Goal: Task Accomplishment & Management: Manage account settings

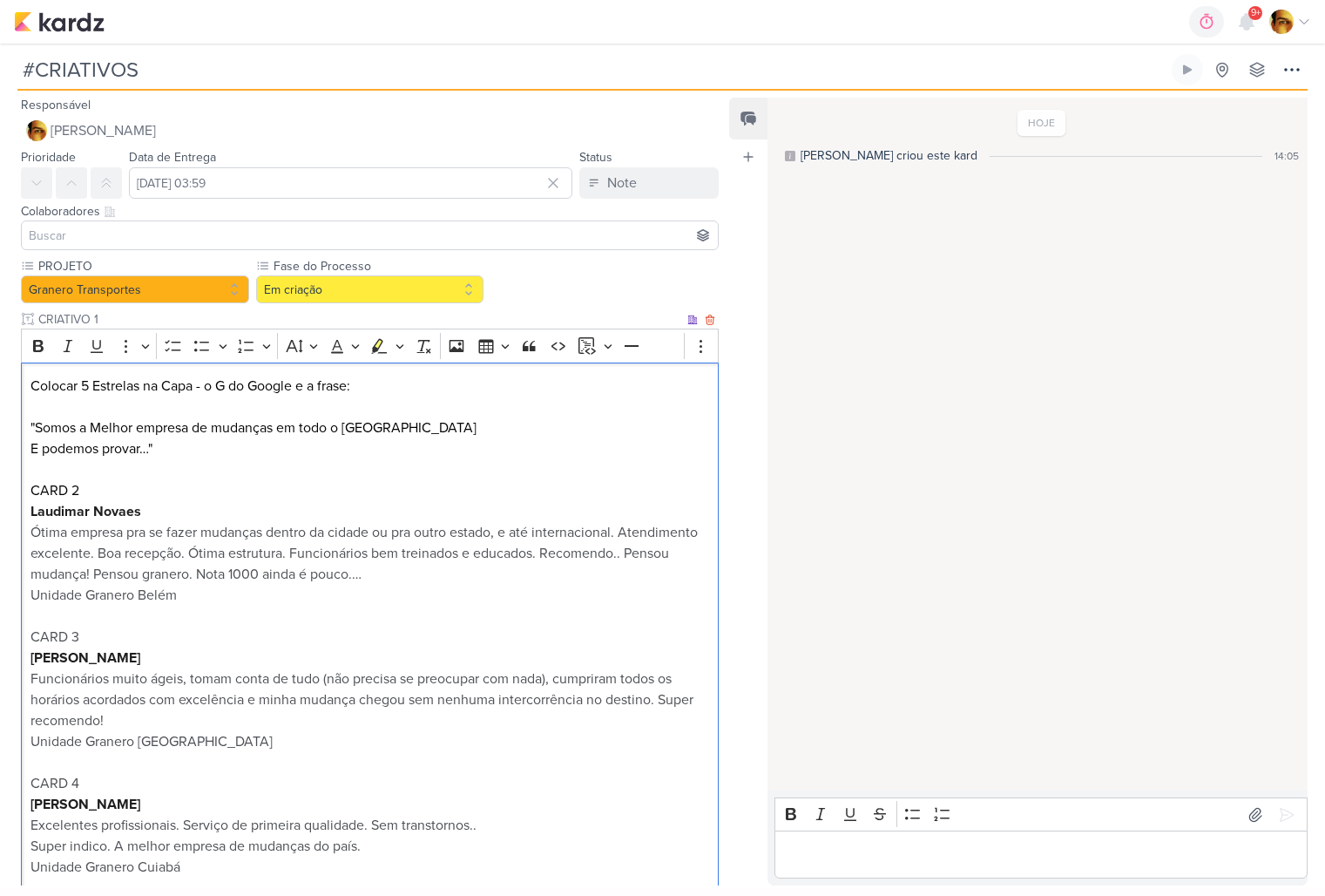
click at [405, 523] on p "Ótima empresa pra se fazer mudanças dentro da cidade ou pra outro estado, e até…" at bounding box center [370, 553] width 679 height 63
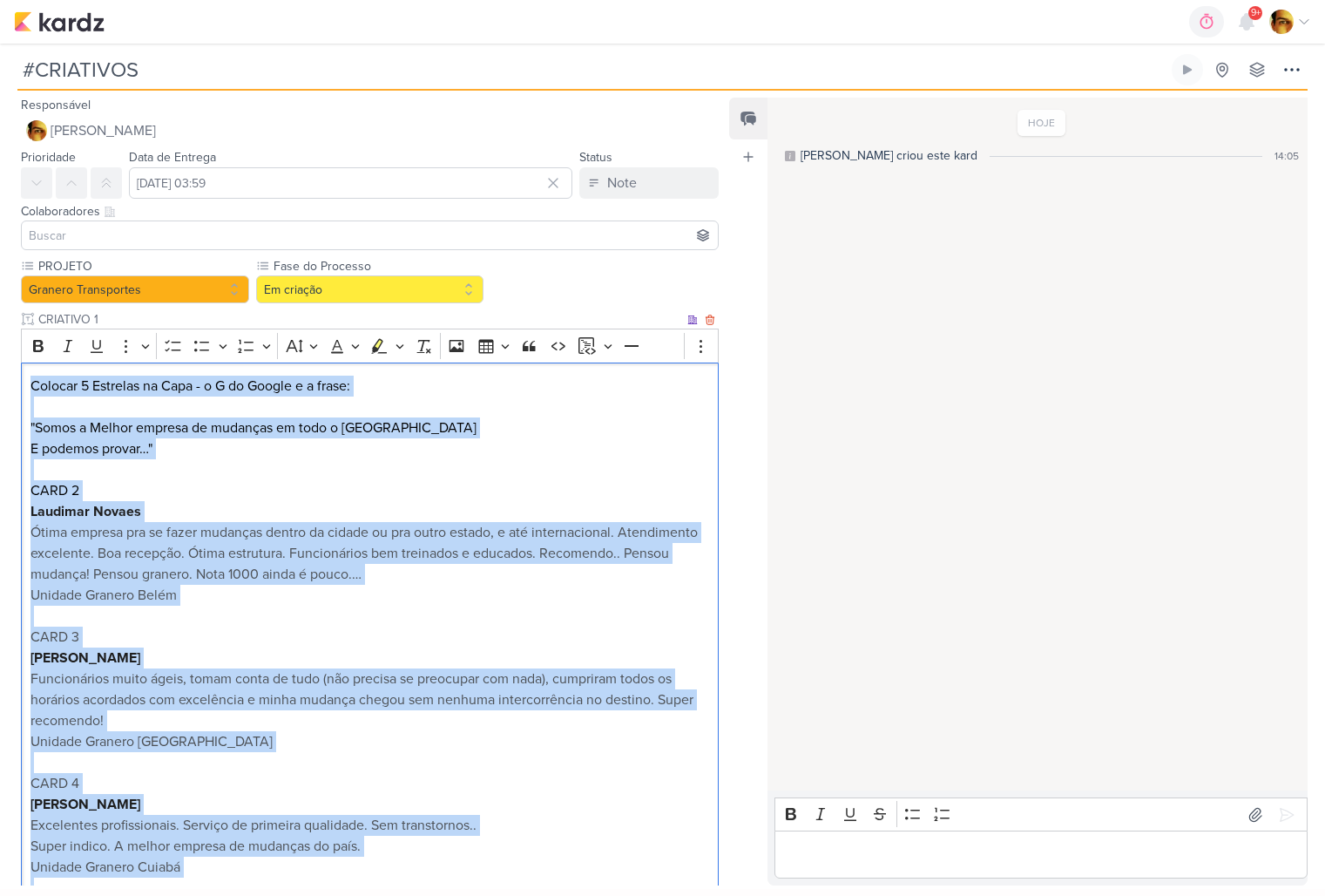
copy div "Loremip 7 Dolorsit am Cons - a E se Doeius t i utlab: "Etdol m Aliqua enimadm v…"
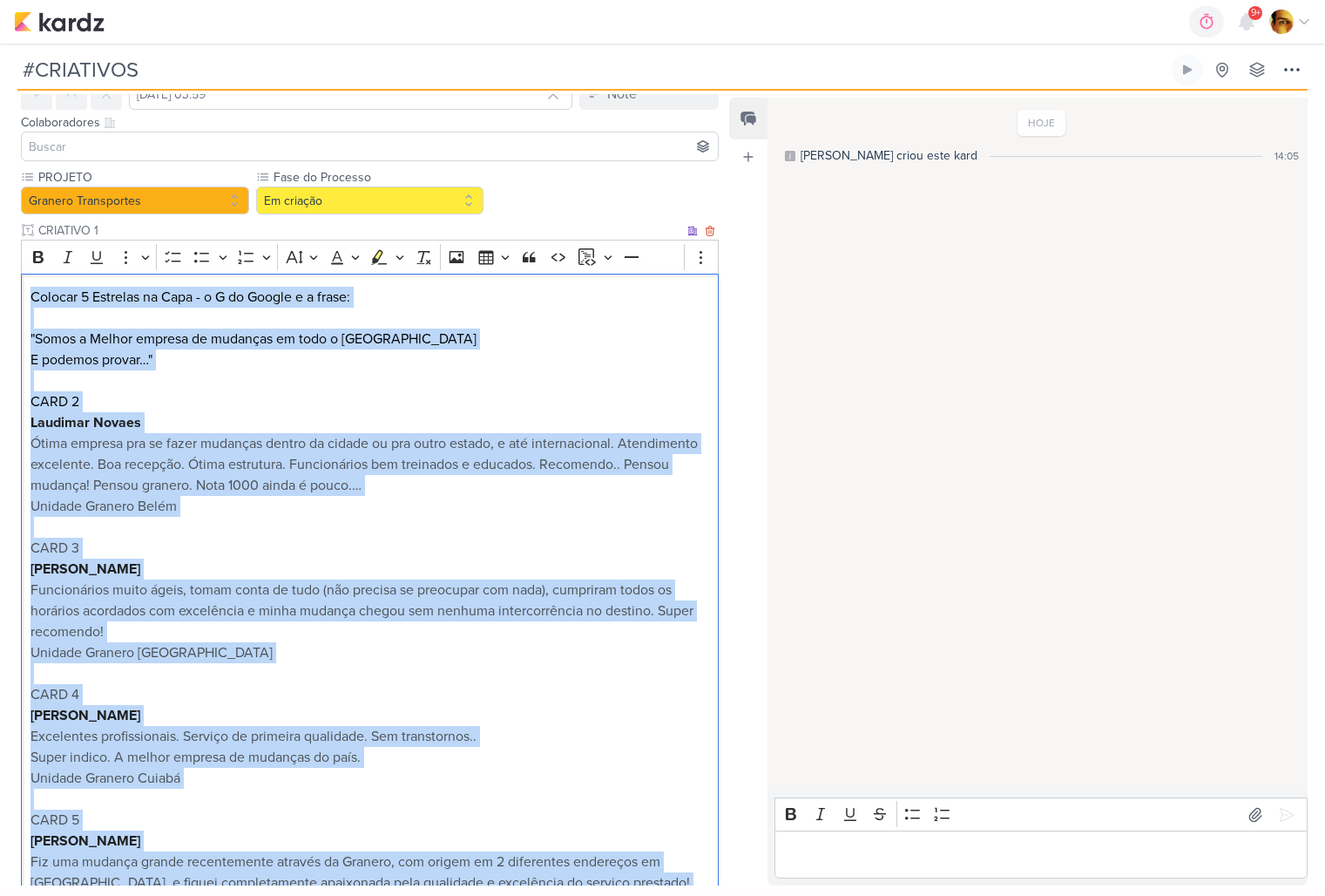
click at [524, 457] on span "Ótima empresa pra se fazer mudanças dentro da cidade ou pra outro estado, e até…" at bounding box center [363, 464] width 667 height 59
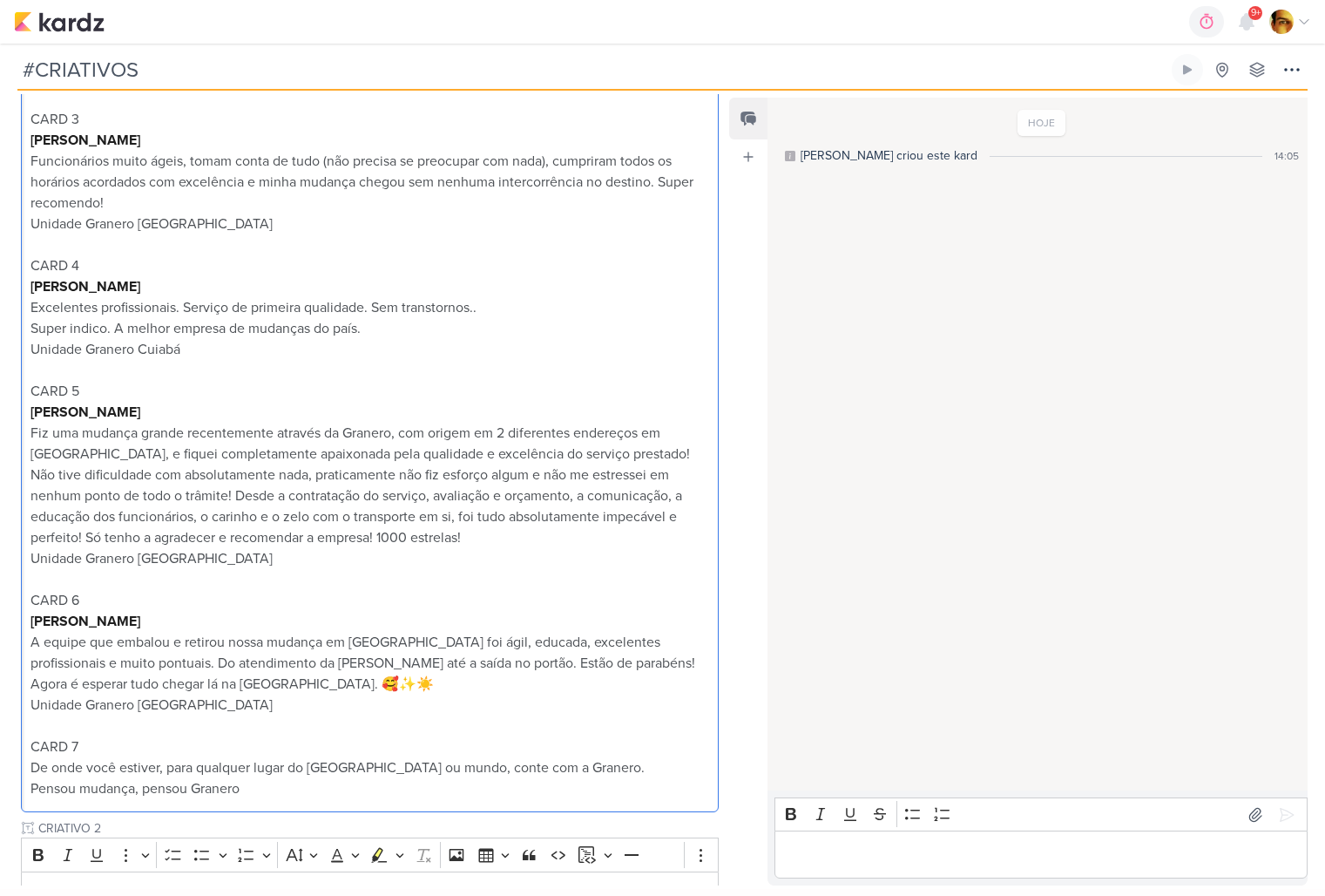
scroll to position [715, 0]
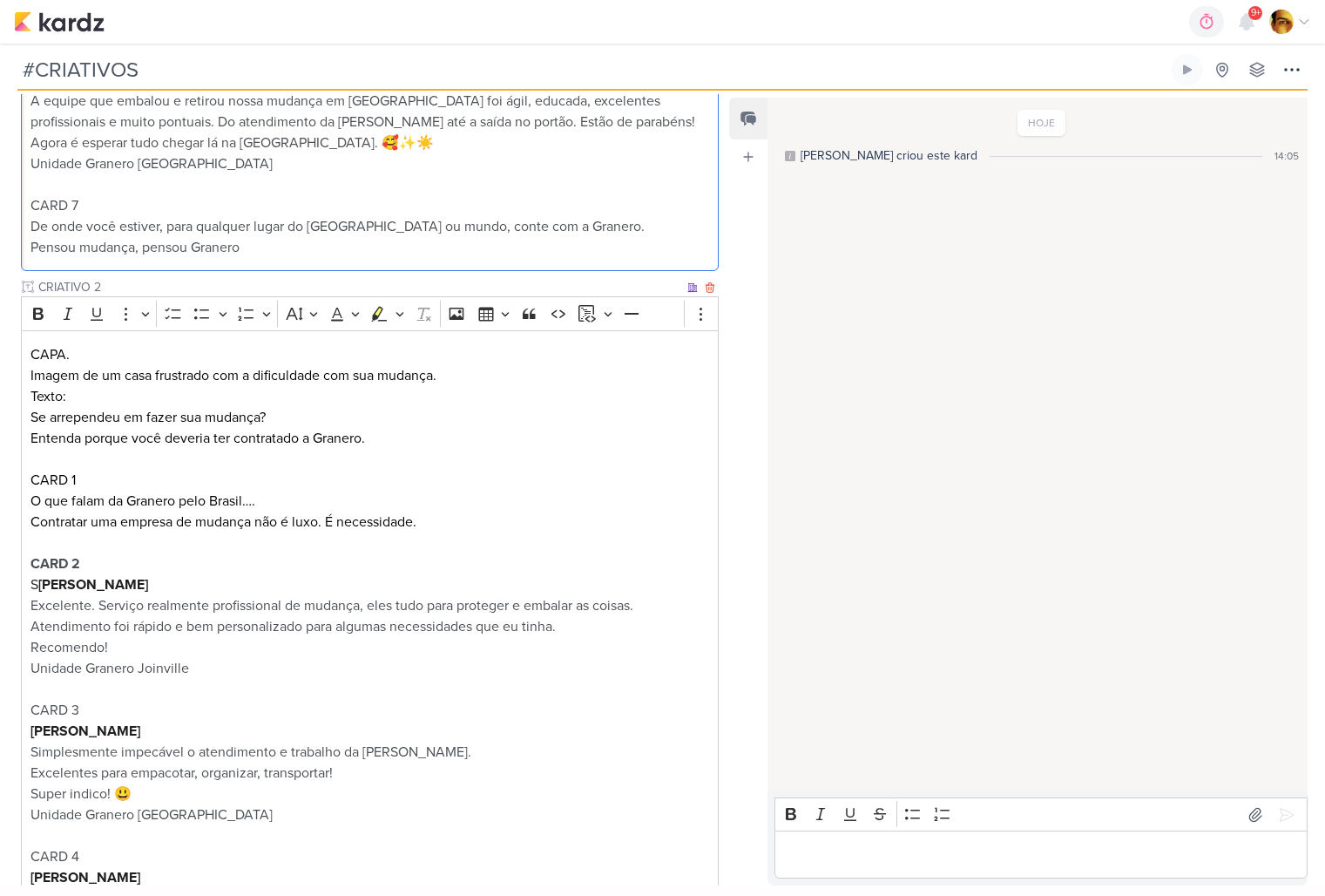
click at [453, 514] on p "Contratar uma empresa de mudança não é luxo. É necessidade." at bounding box center [370, 522] width 679 height 21
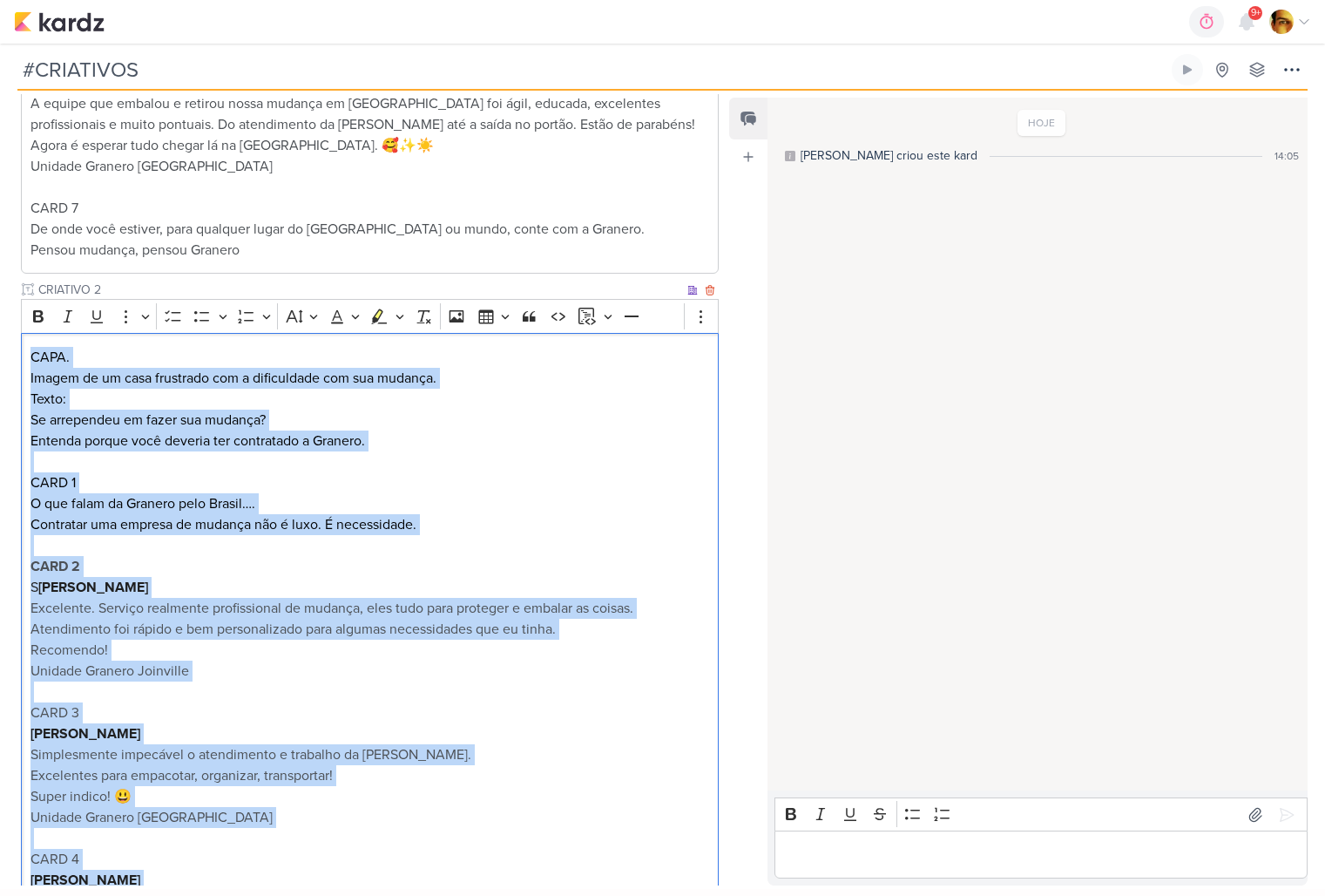
copy div "LORE. Ipsumd si am cons adipiscin eli s doeiusmodte inc utl etdolor. Magna: Al …"
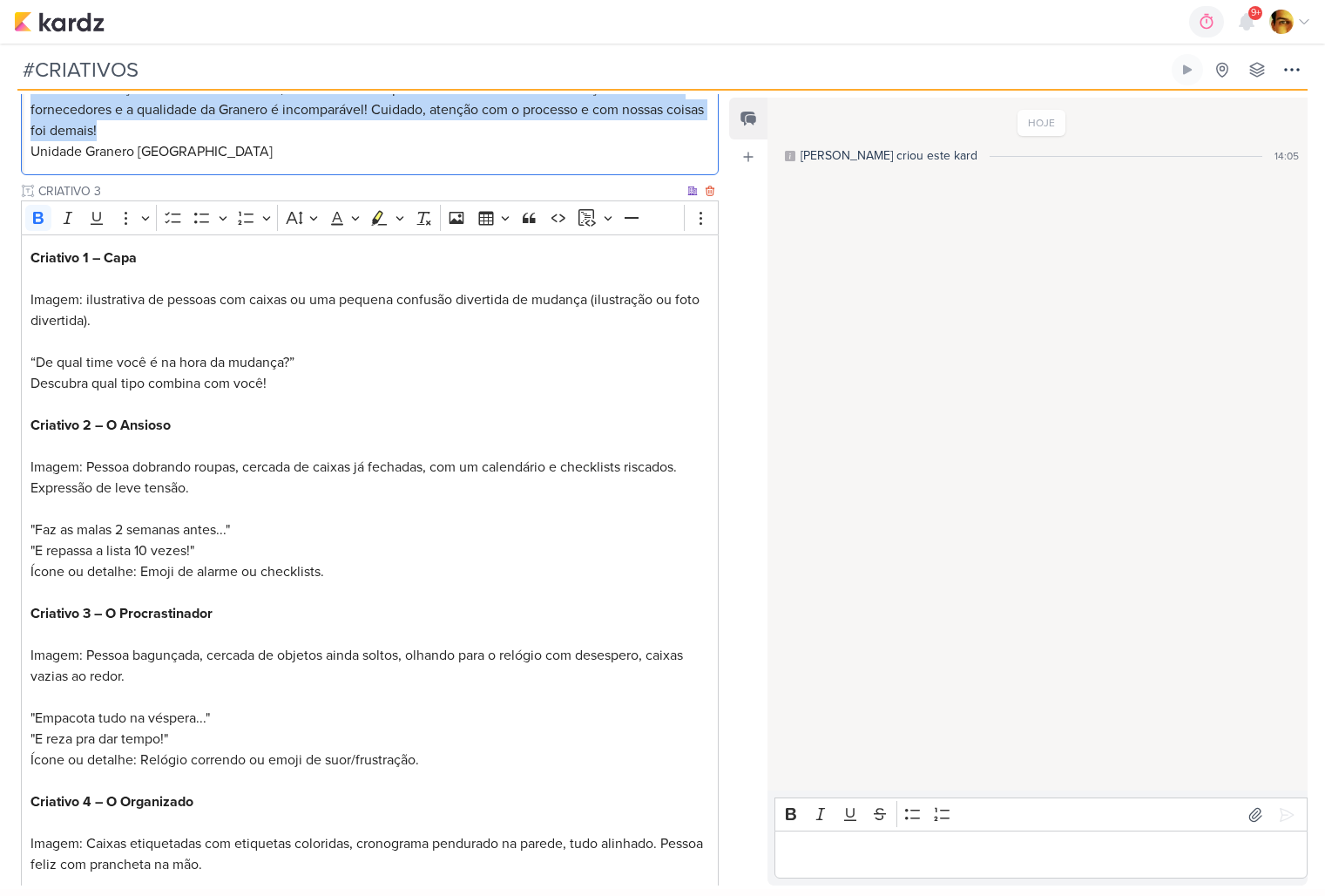
scroll to position [2143, 0]
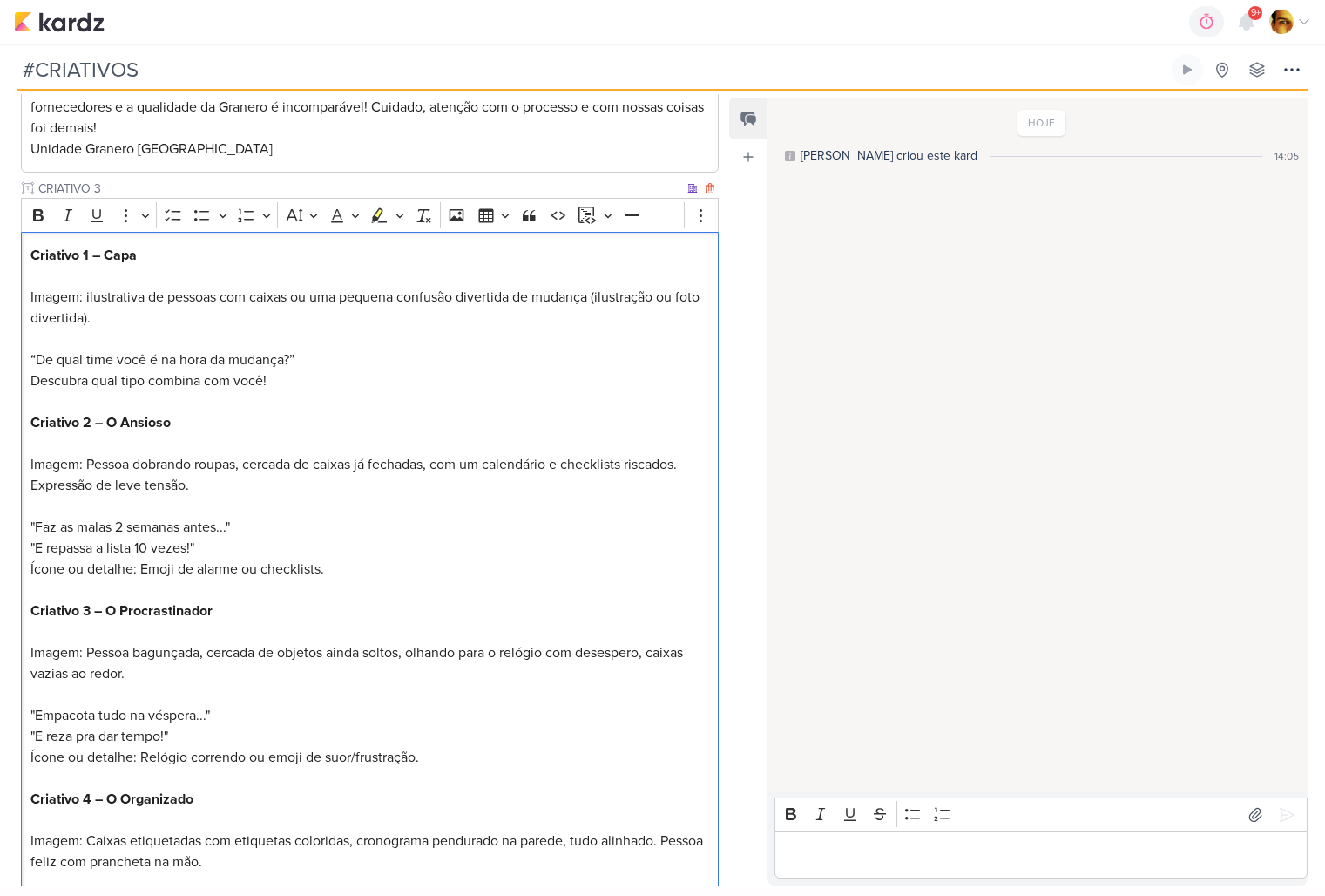
click at [302, 558] on p "Criativo 1 – Capa Imagem: ilustrativa de pessoas com caixas ou uma pequena conf…" at bounding box center [370, 820] width 679 height 1150
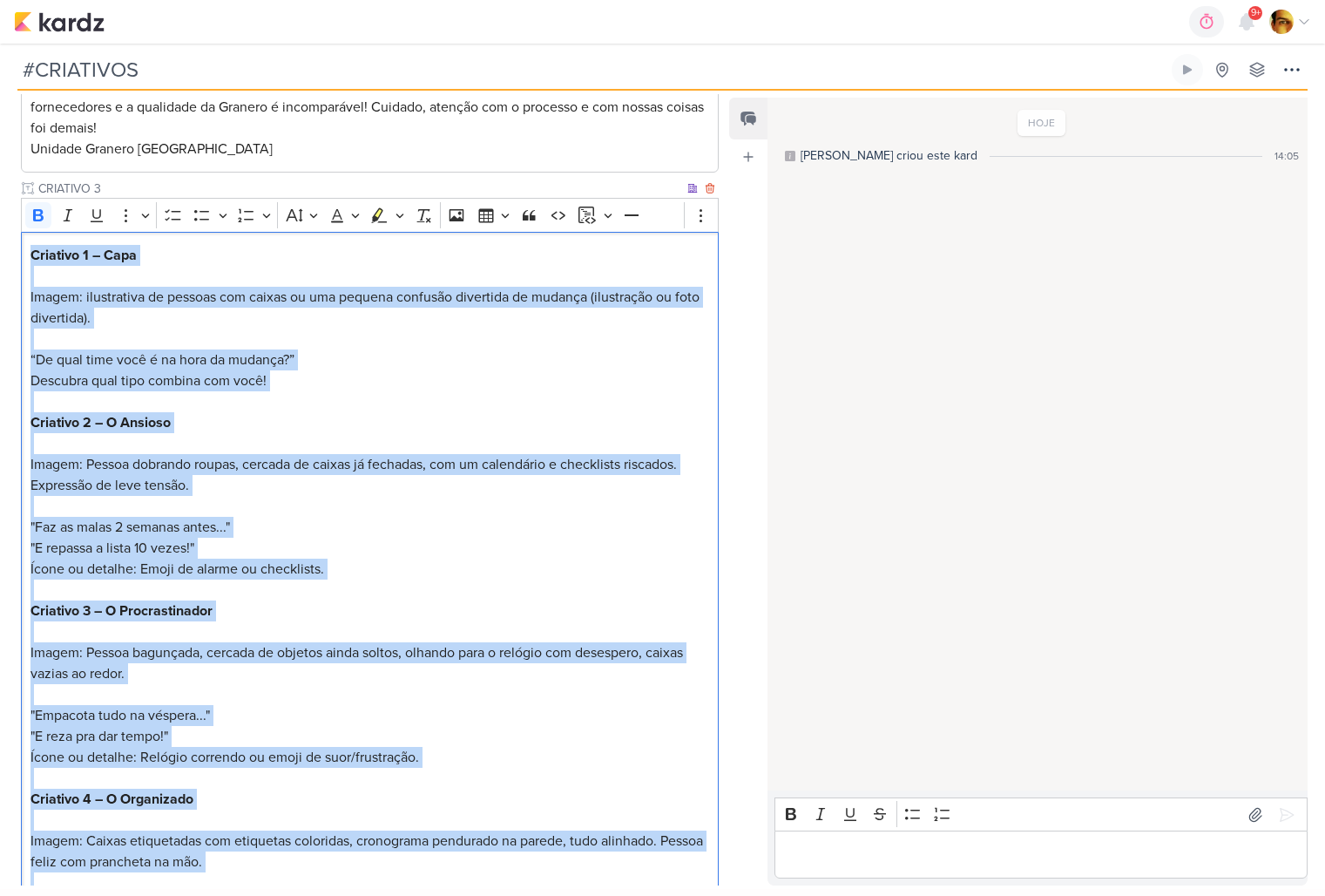
copy p "Loremips 5 – Dolo Sitame: consectetur ad elitsed doe tempor in utl etdolor magn…"
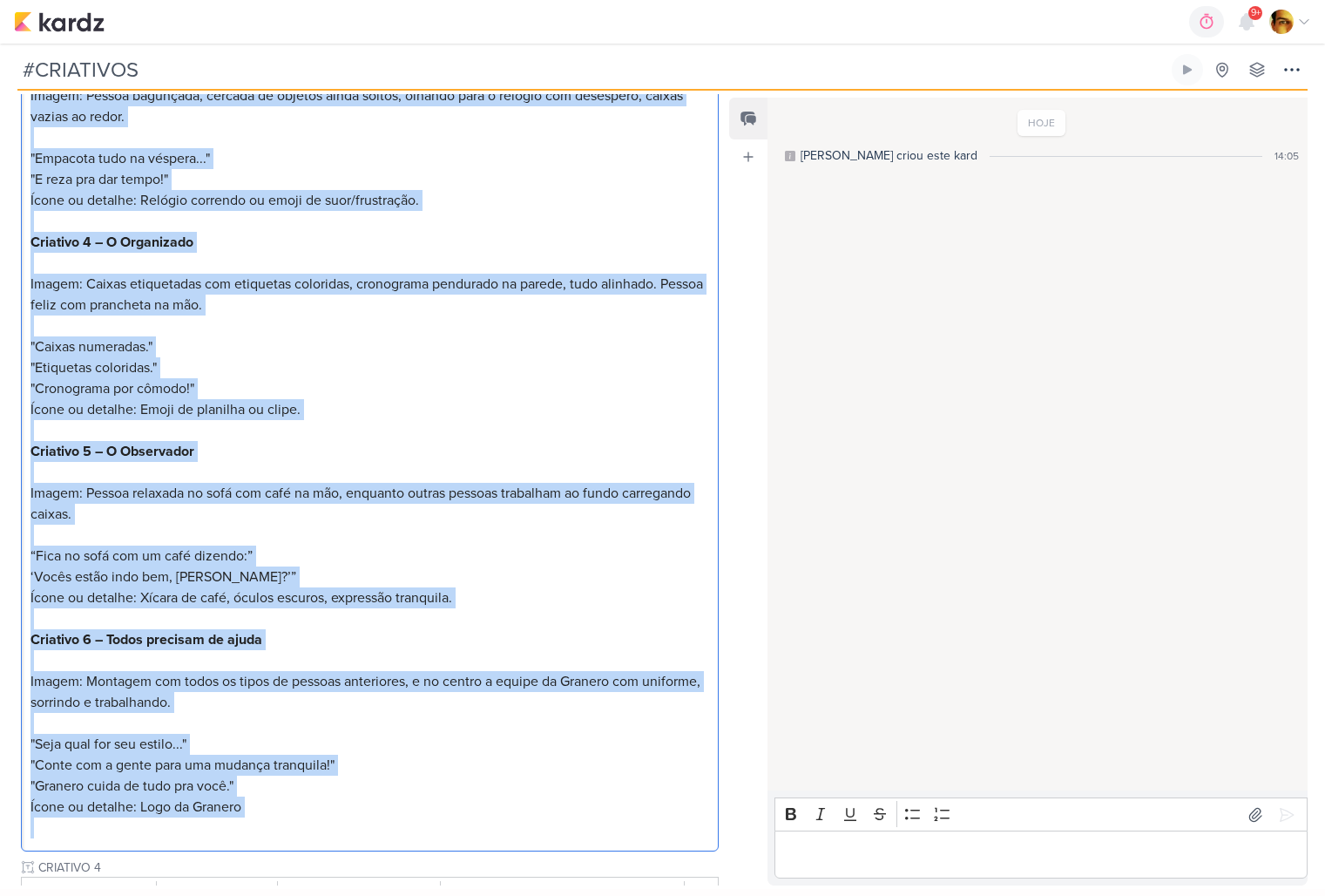
scroll to position [2869, 0]
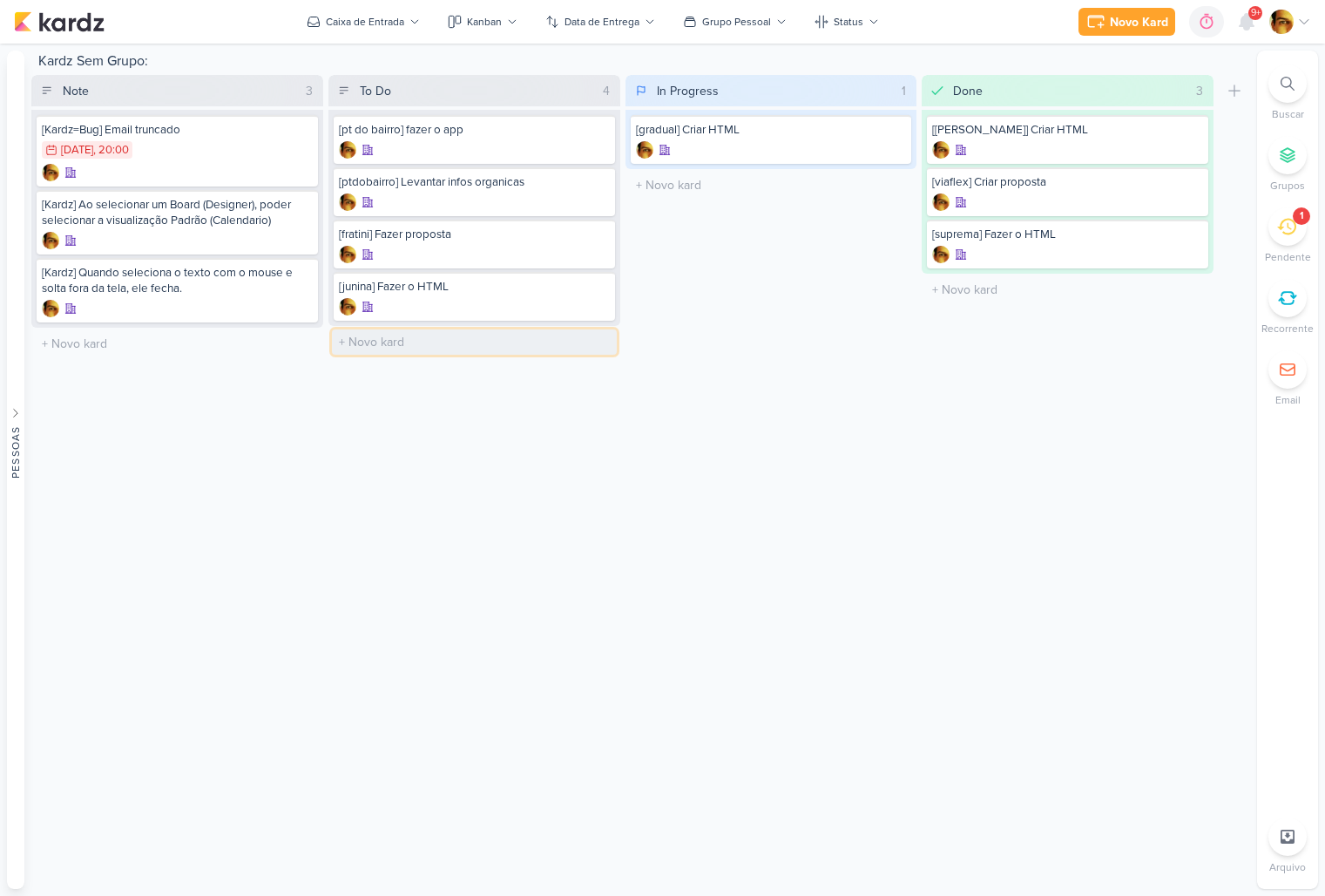
click at [420, 332] on input "text" at bounding box center [474, 342] width 285 height 26
type input "[posts] 4 Posts Granero - Setembro 2025"
click at [424, 362] on div at bounding box center [474, 359] width 271 height 17
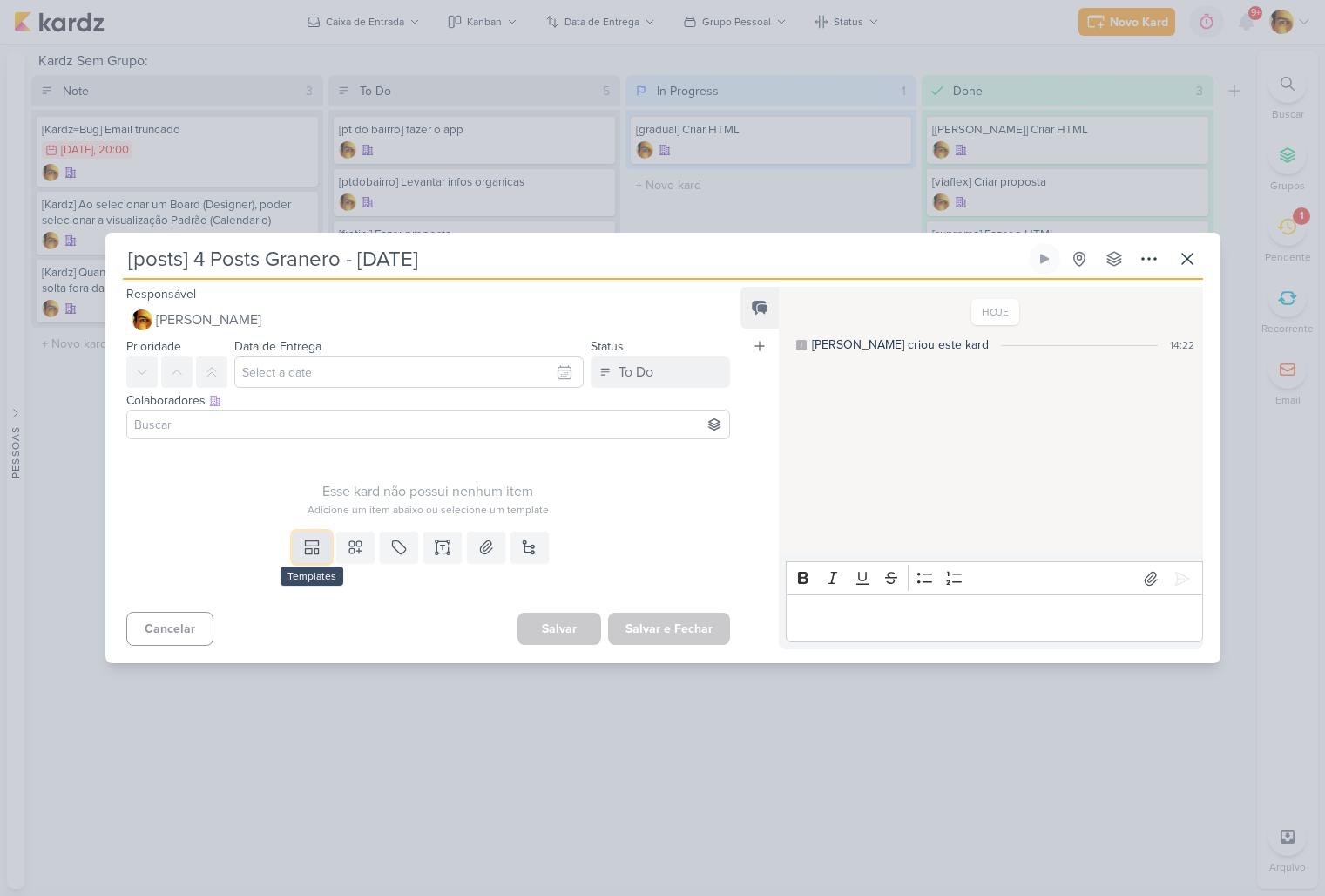
click at [312, 534] on button at bounding box center [312, 547] width 38 height 31
click at [337, 506] on div "Design" at bounding box center [372, 508] width 136 height 18
type input "29 de agosto de 2025 às 20:00"
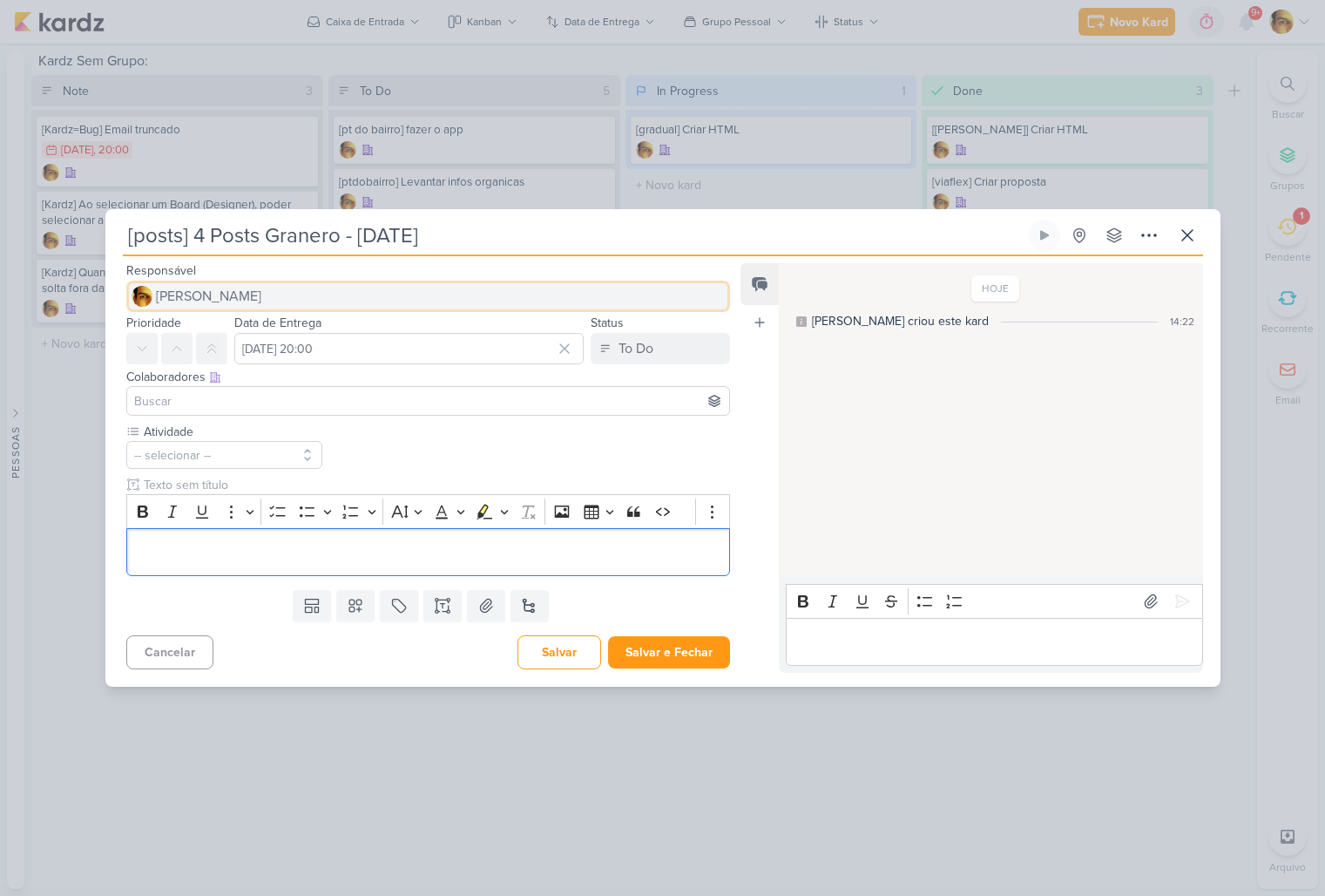
click at [283, 288] on button "[PERSON_NAME]" at bounding box center [428, 297] width 605 height 31
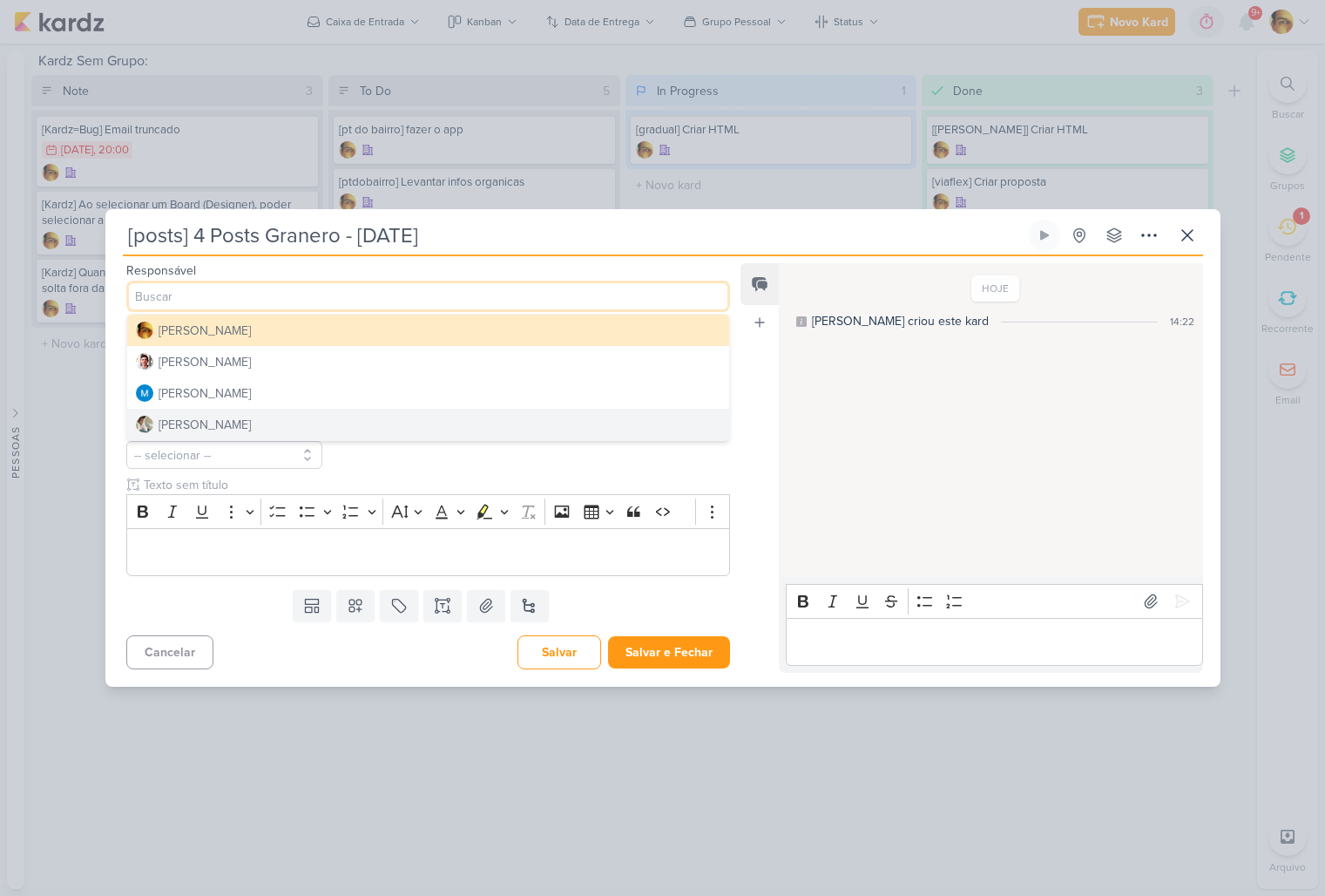
click at [272, 414] on button "Raphael Simas" at bounding box center [428, 425] width 603 height 31
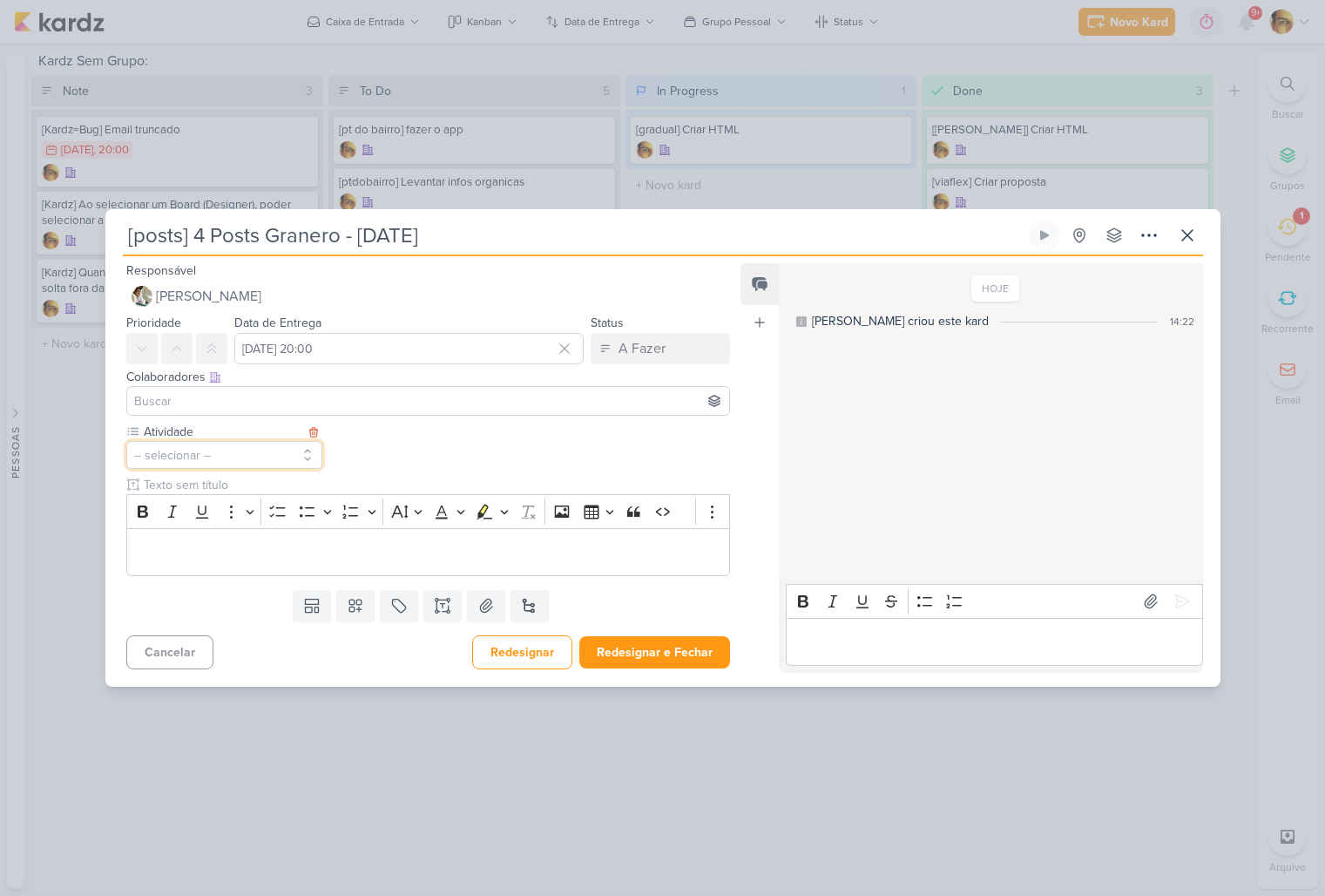
click at [286, 448] on button "-- selecionar --" at bounding box center [224, 455] width 197 height 27
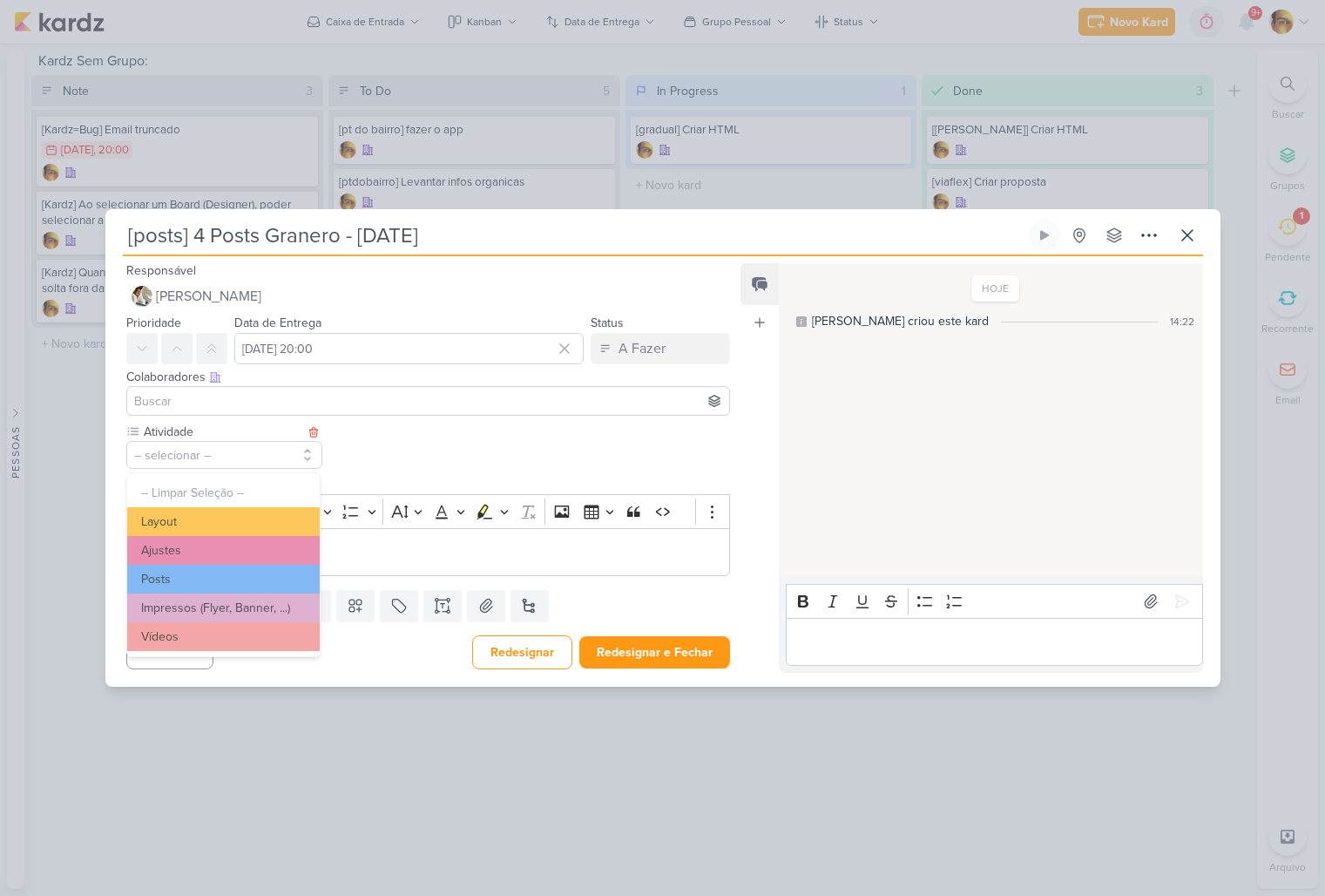
click at [227, 586] on button "Posts" at bounding box center [223, 578] width 192 height 28
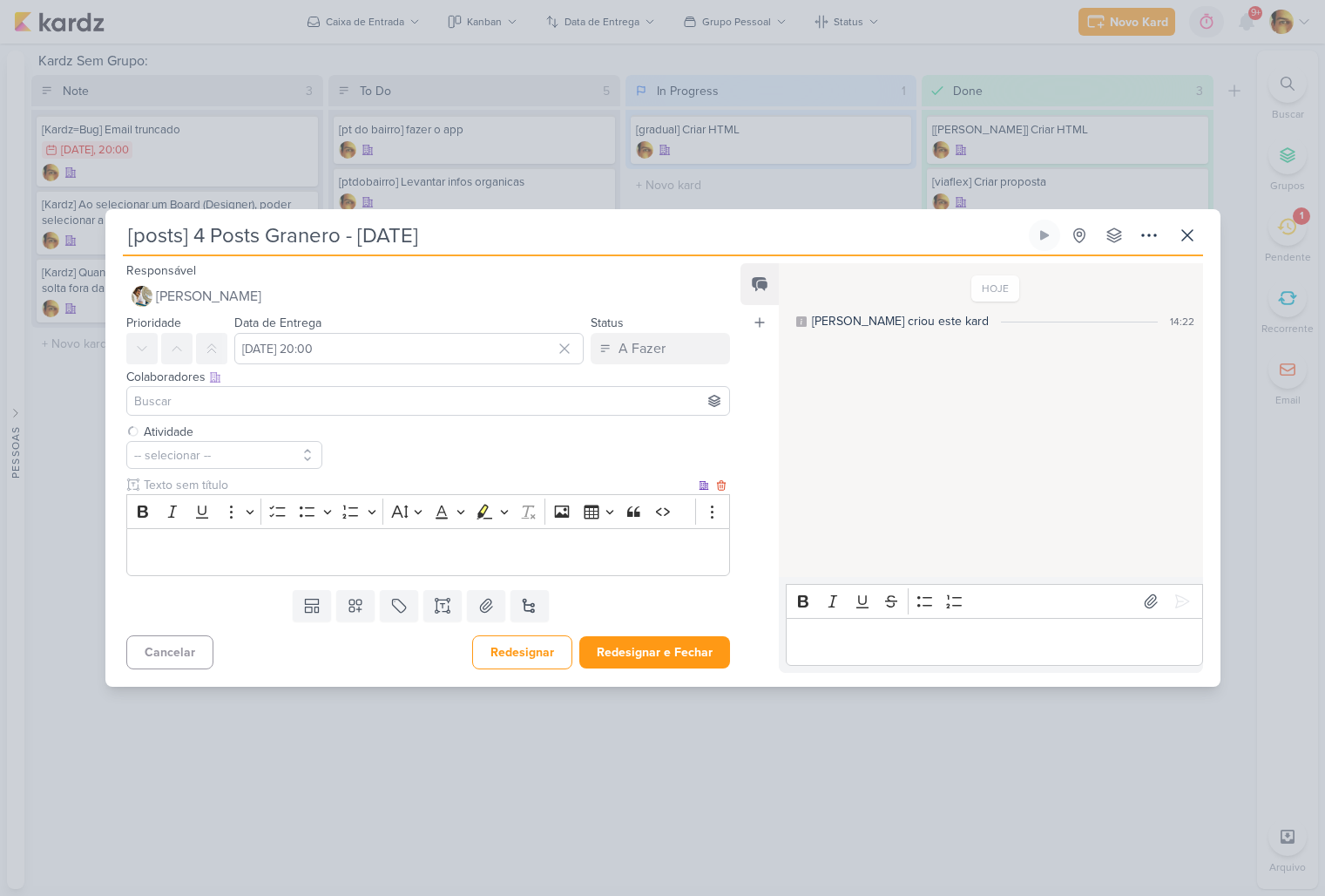
click at [232, 565] on div "Editor editing area: main" at bounding box center [428, 552] width 605 height 48
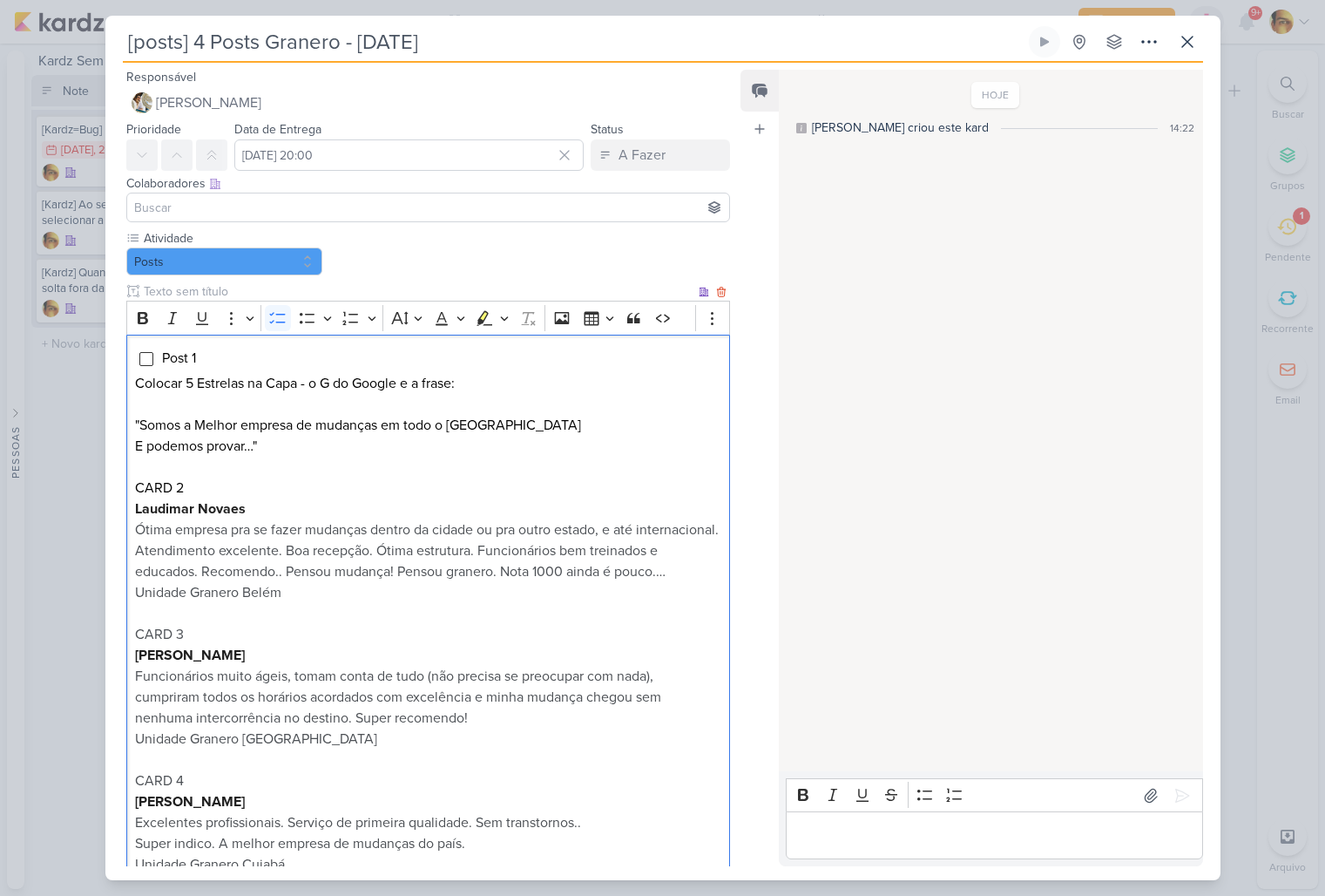
click at [221, 360] on li "Post 1" at bounding box center [440, 358] width 559 height 21
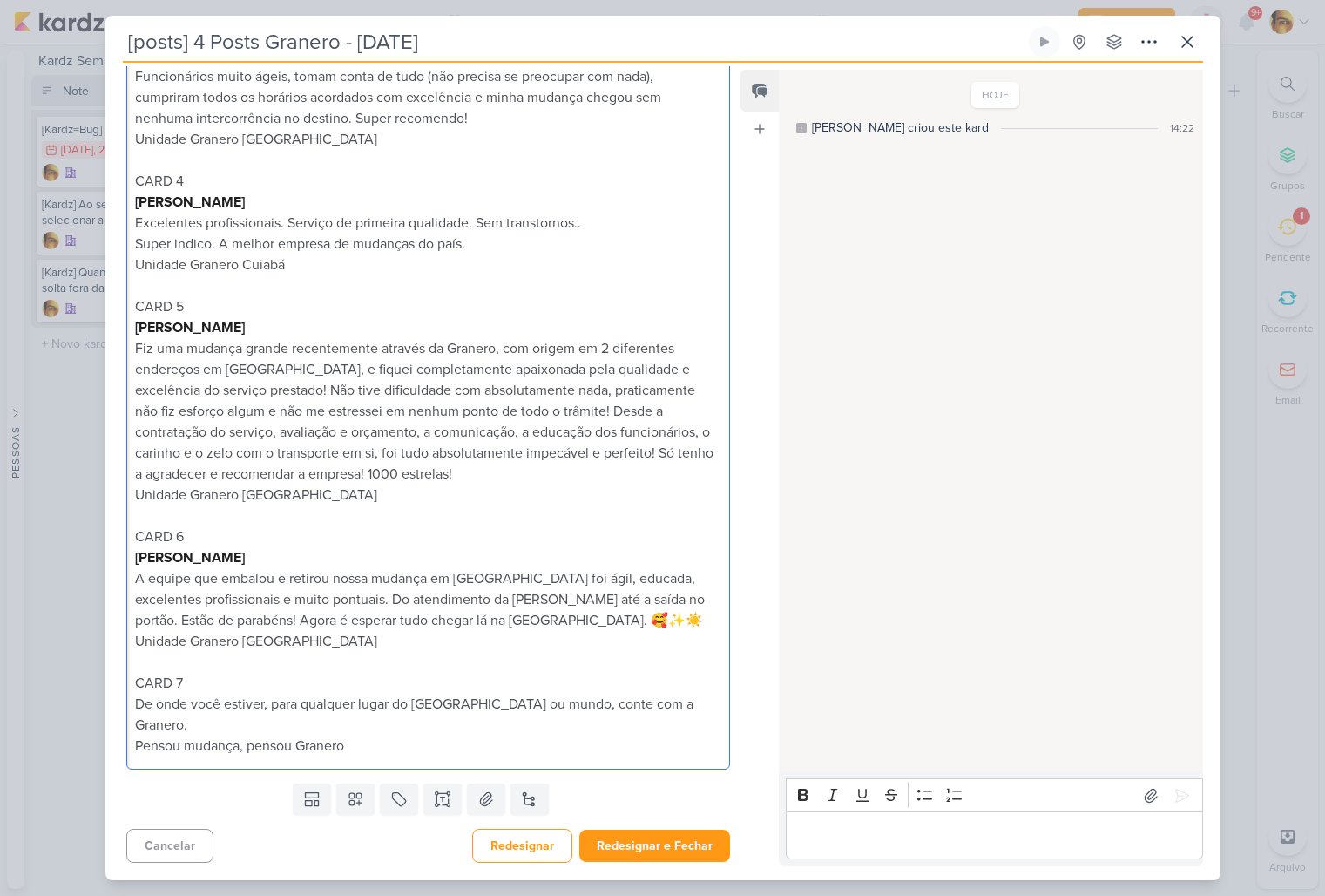
click at [443, 741] on p "Pensou mudança, pensou Granero" at bounding box center [428, 746] width 586 height 21
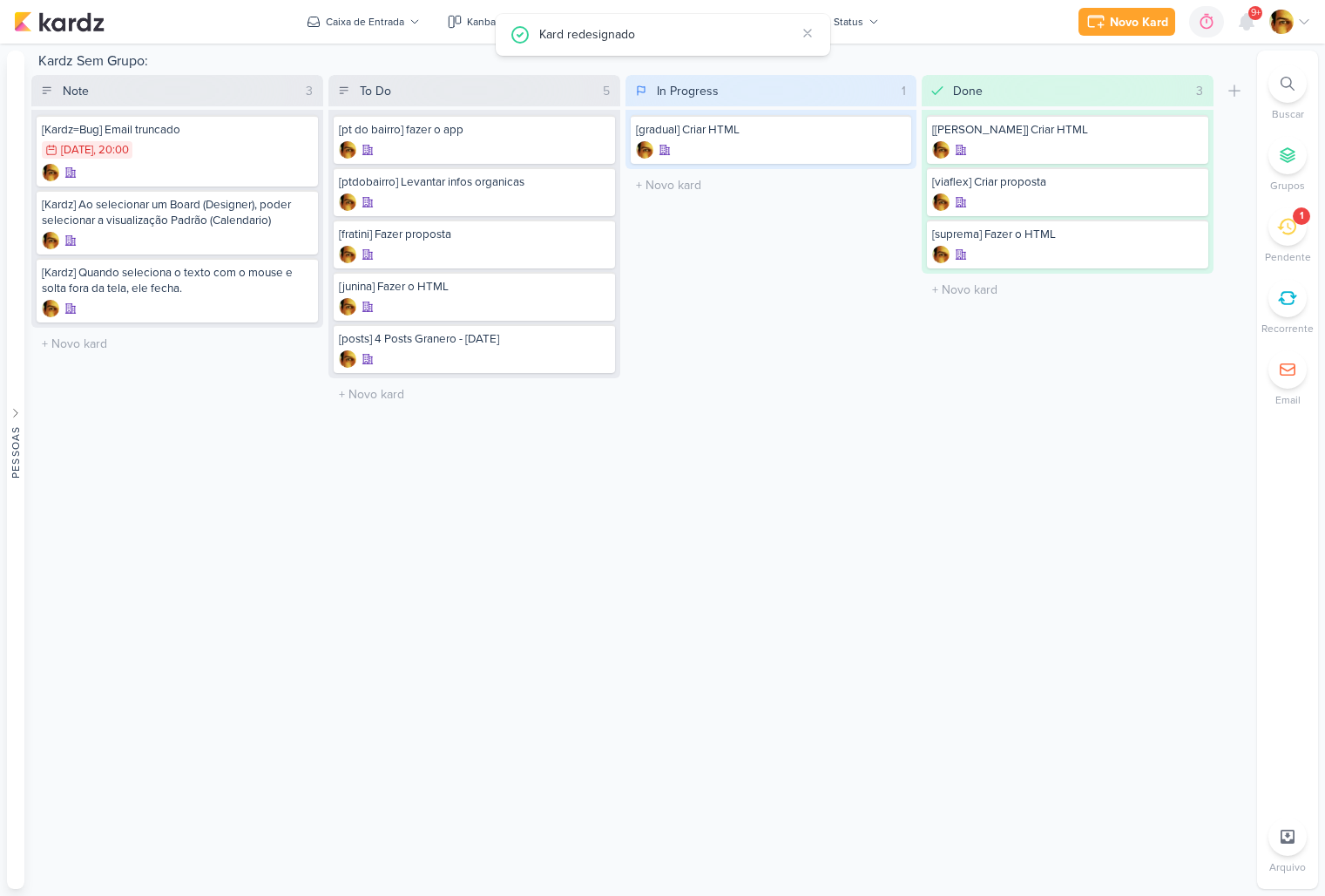
scroll to position [0, 0]
click at [372, 21] on div "Caixa de Entrada" at bounding box center [365, 21] width 79 height 16
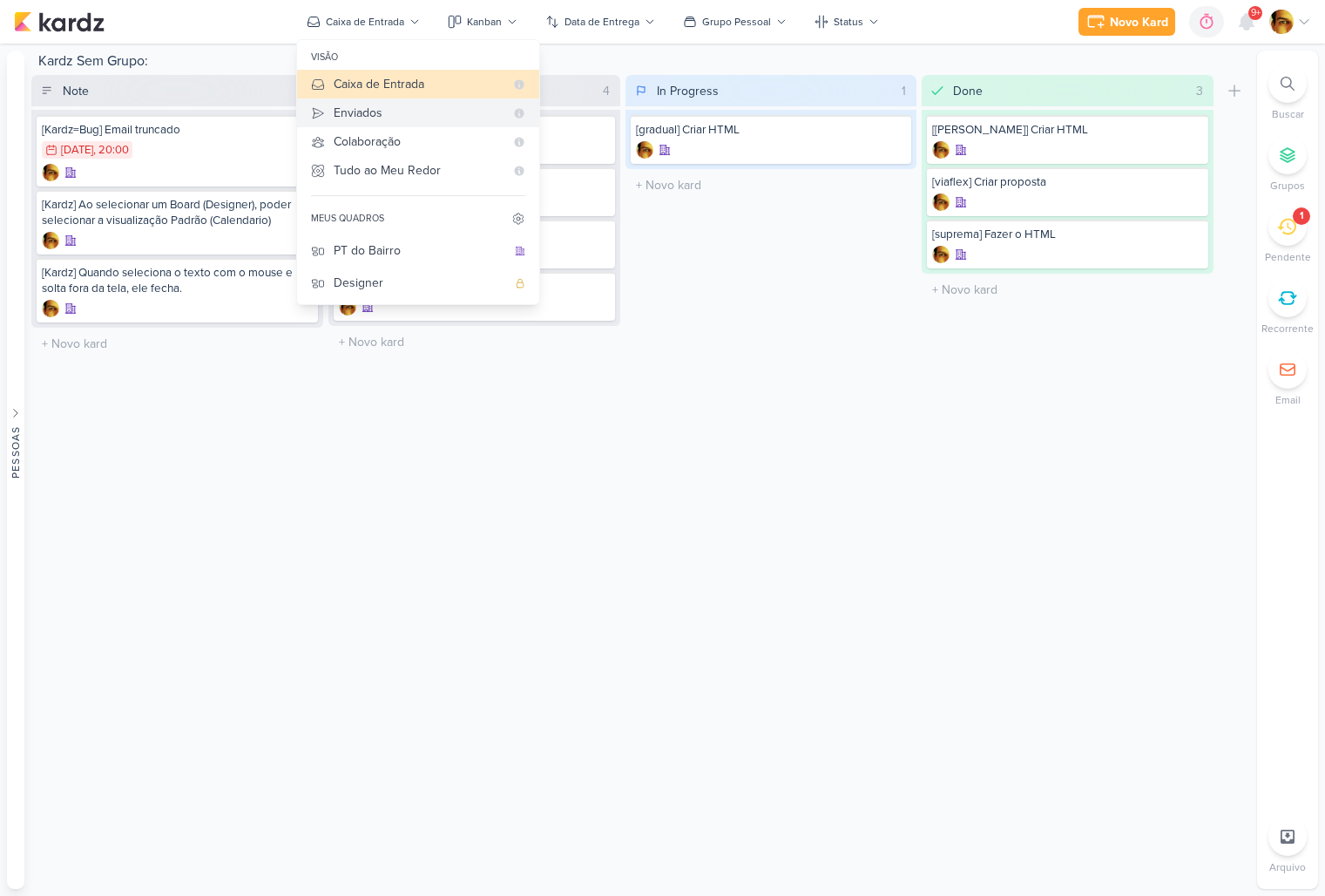
click at [373, 101] on button "Enviados" at bounding box center [418, 113] width 242 height 28
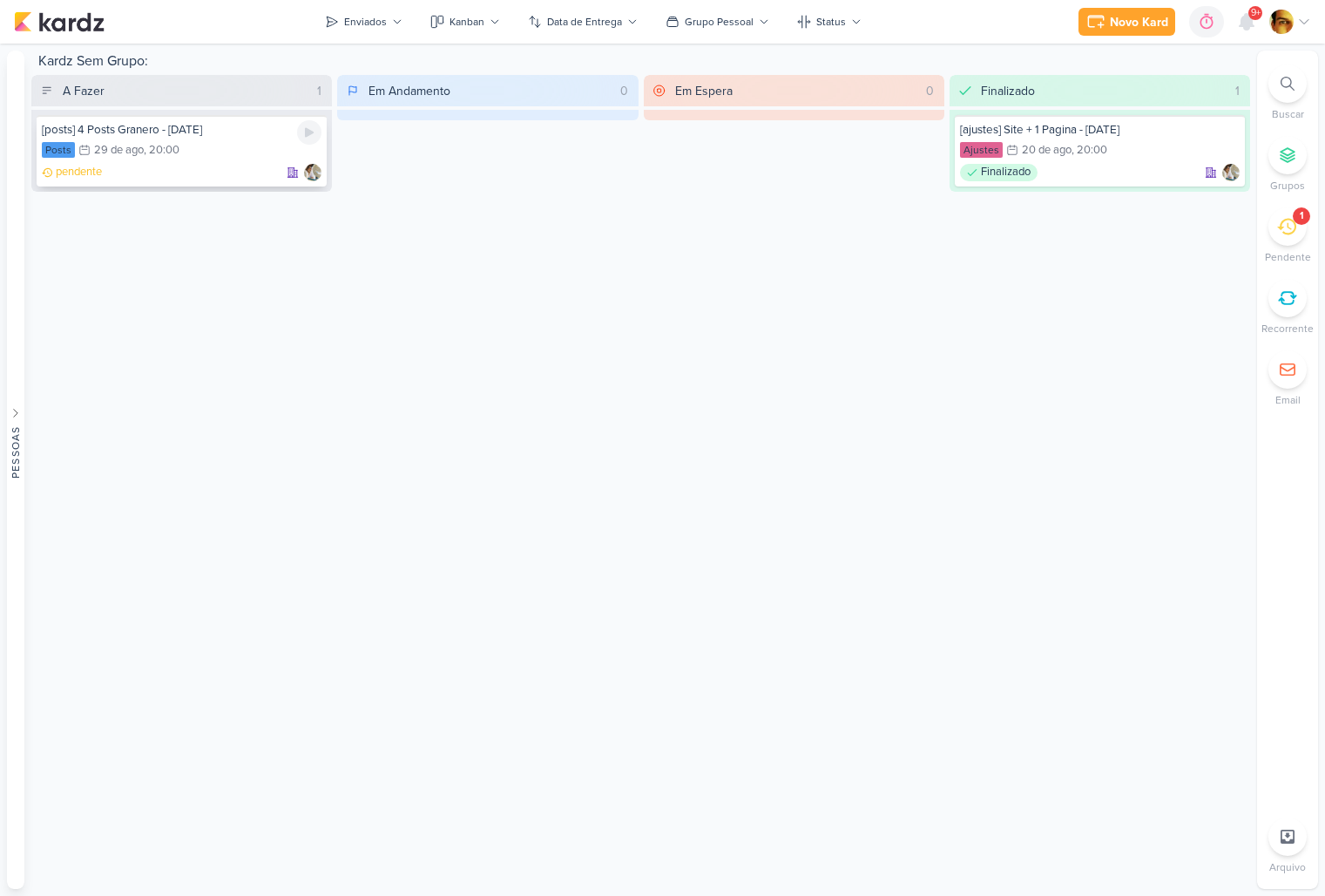
click at [243, 140] on div "[posts] 4 Posts Granero - Setembro 2025 Posts 29/8 29 de ago , 20:00 pendente" at bounding box center [181, 151] width 290 height 71
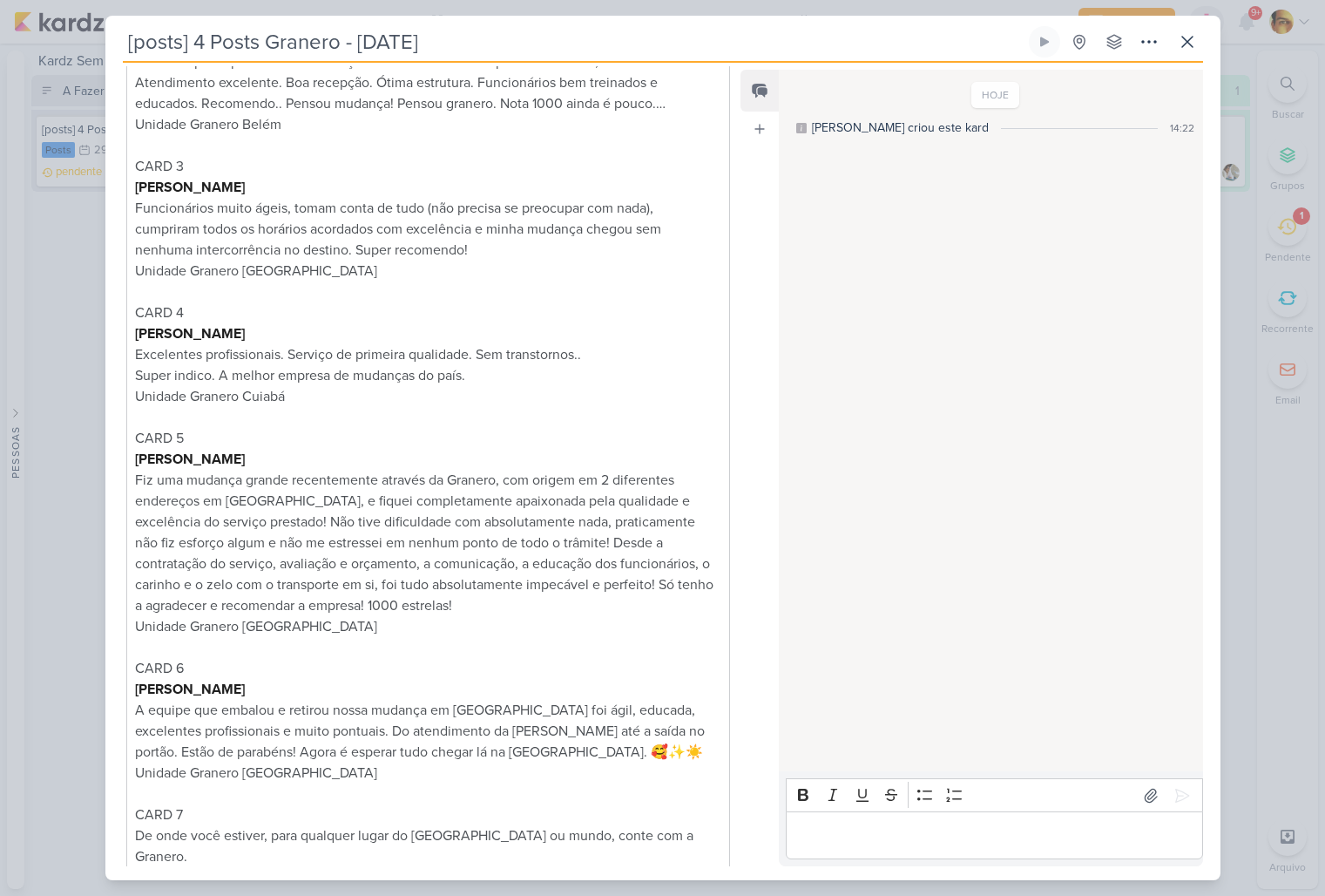
scroll to position [663, 0]
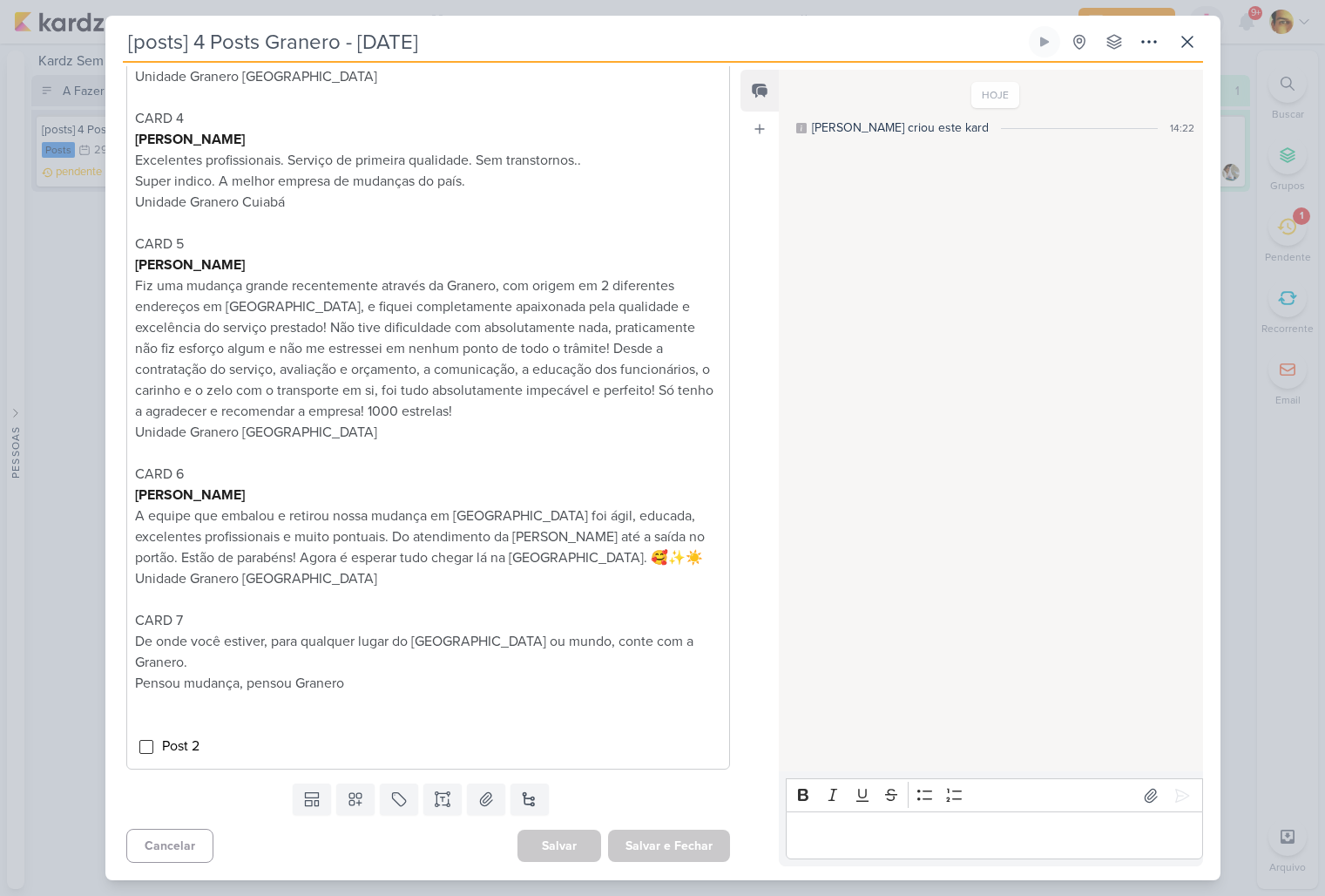
click at [223, 757] on div "Post 1 - Depoimentos Colocar 5 Estrelas na Capa - o G do Google e a frase: "Som…" at bounding box center [428, 221] width 605 height 1098
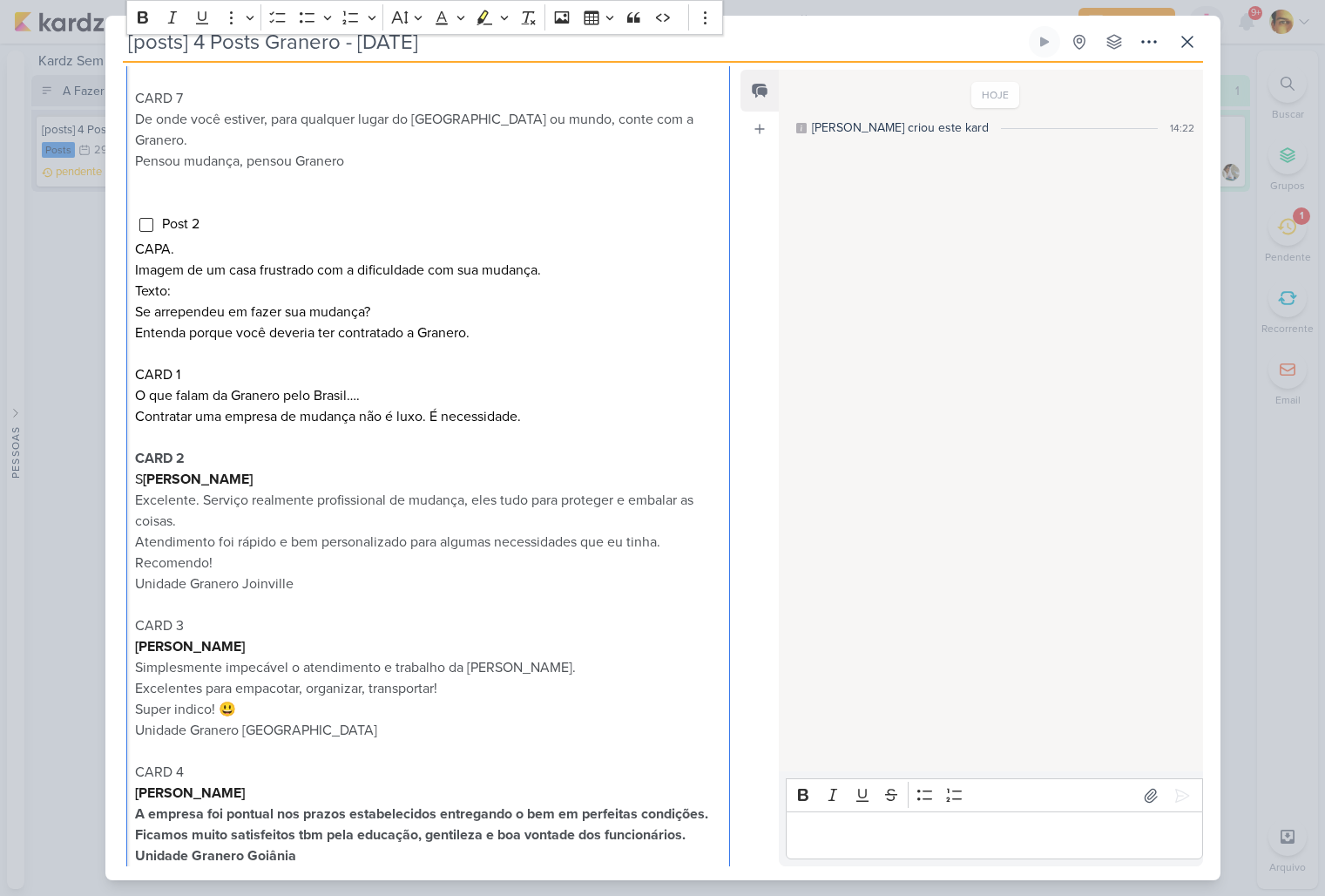
scroll to position [1132, 0]
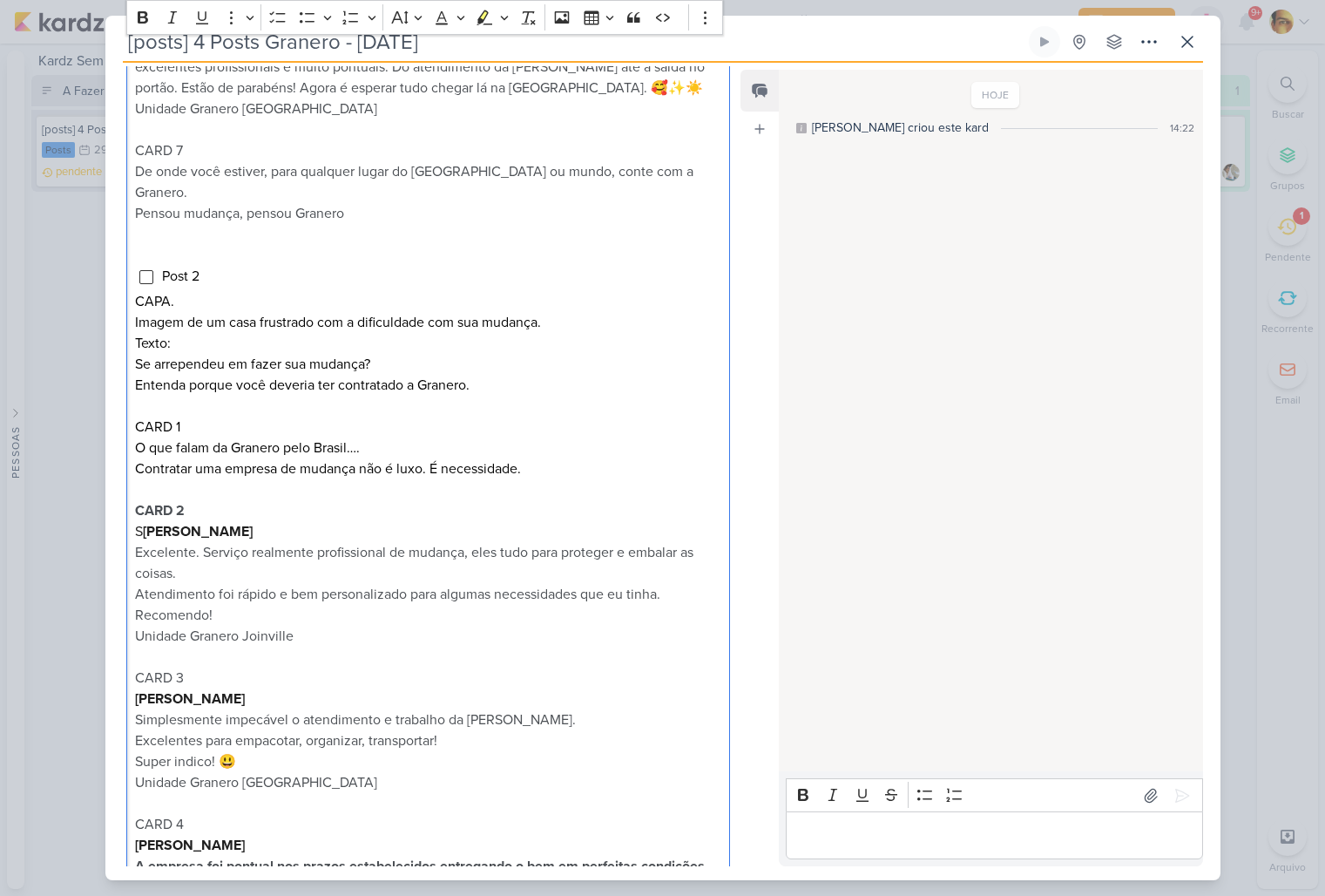
click at [247, 269] on li "Post 2" at bounding box center [440, 275] width 559 height 21
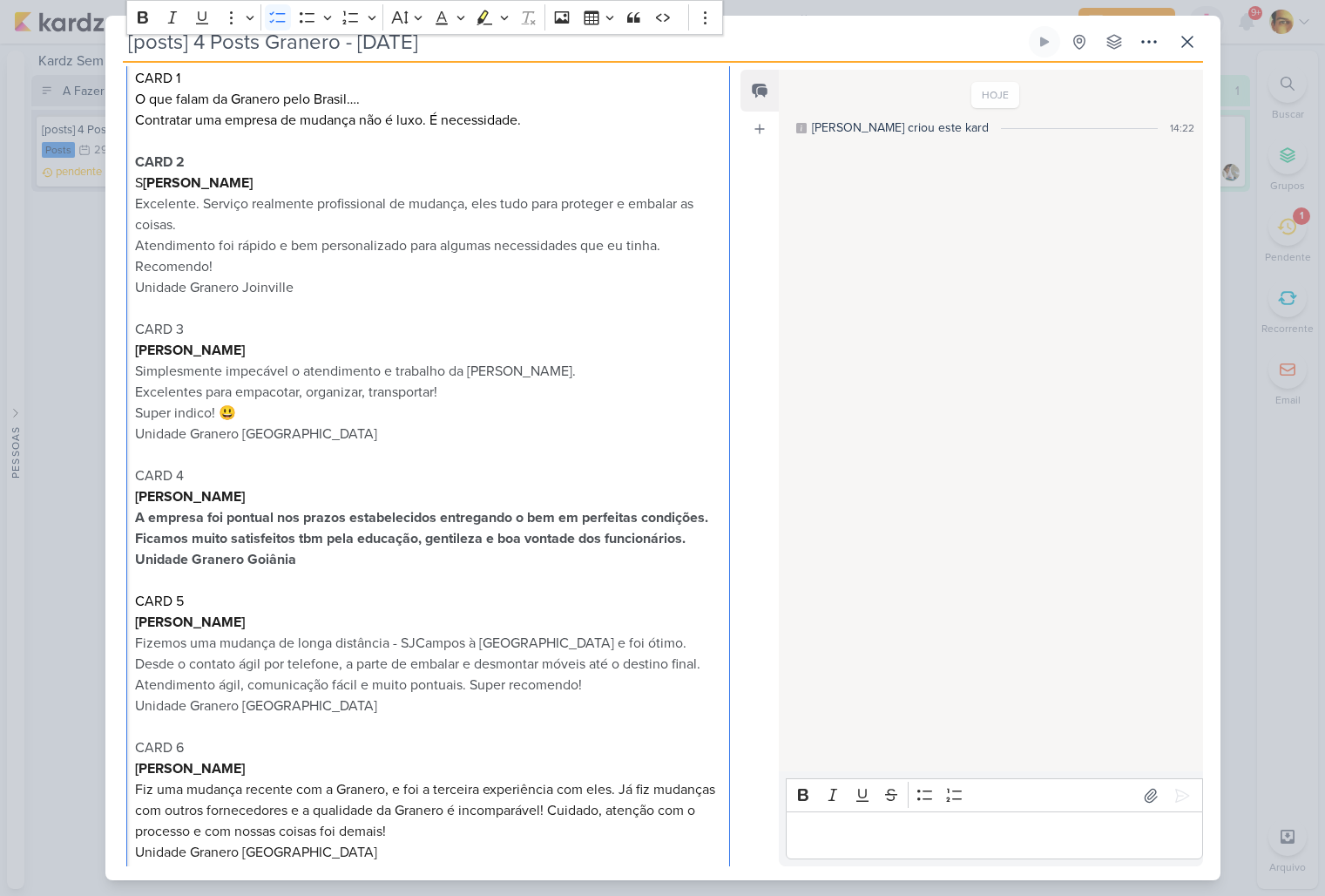
scroll to position [1587, 0]
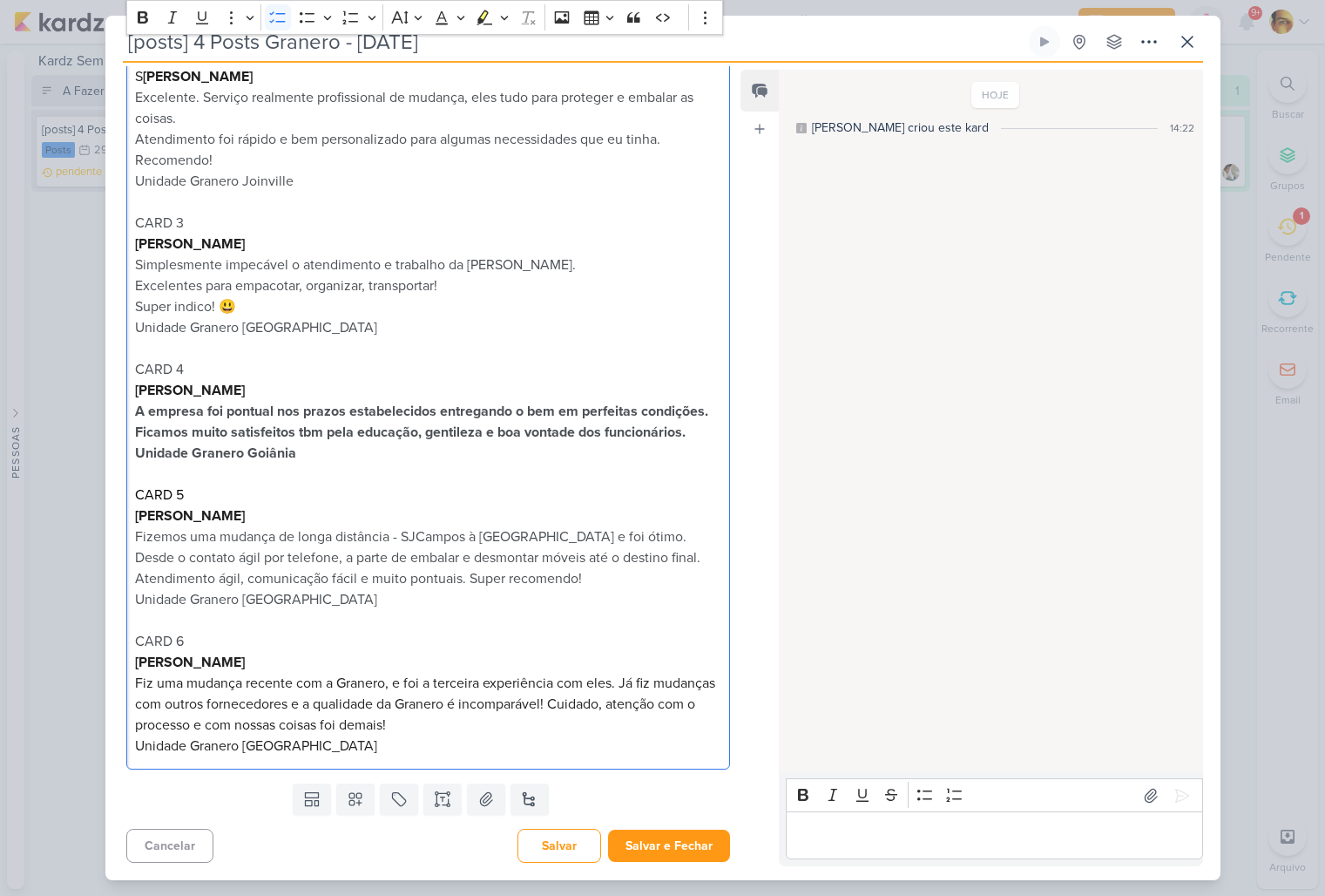
click at [413, 752] on p "Unidade Granero [GEOGRAPHIC_DATA]" at bounding box center [428, 746] width 586 height 21
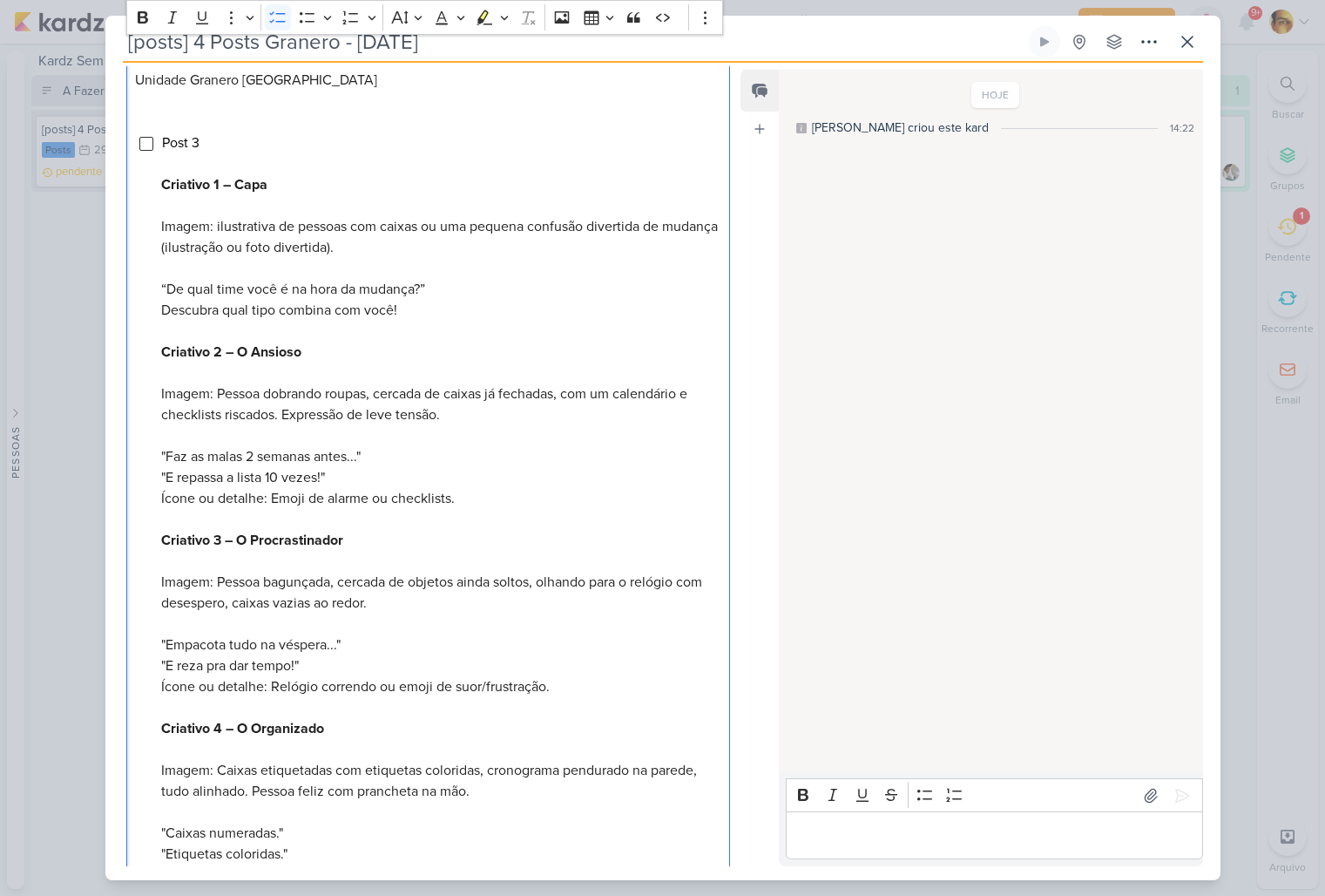
scroll to position [2257, 0]
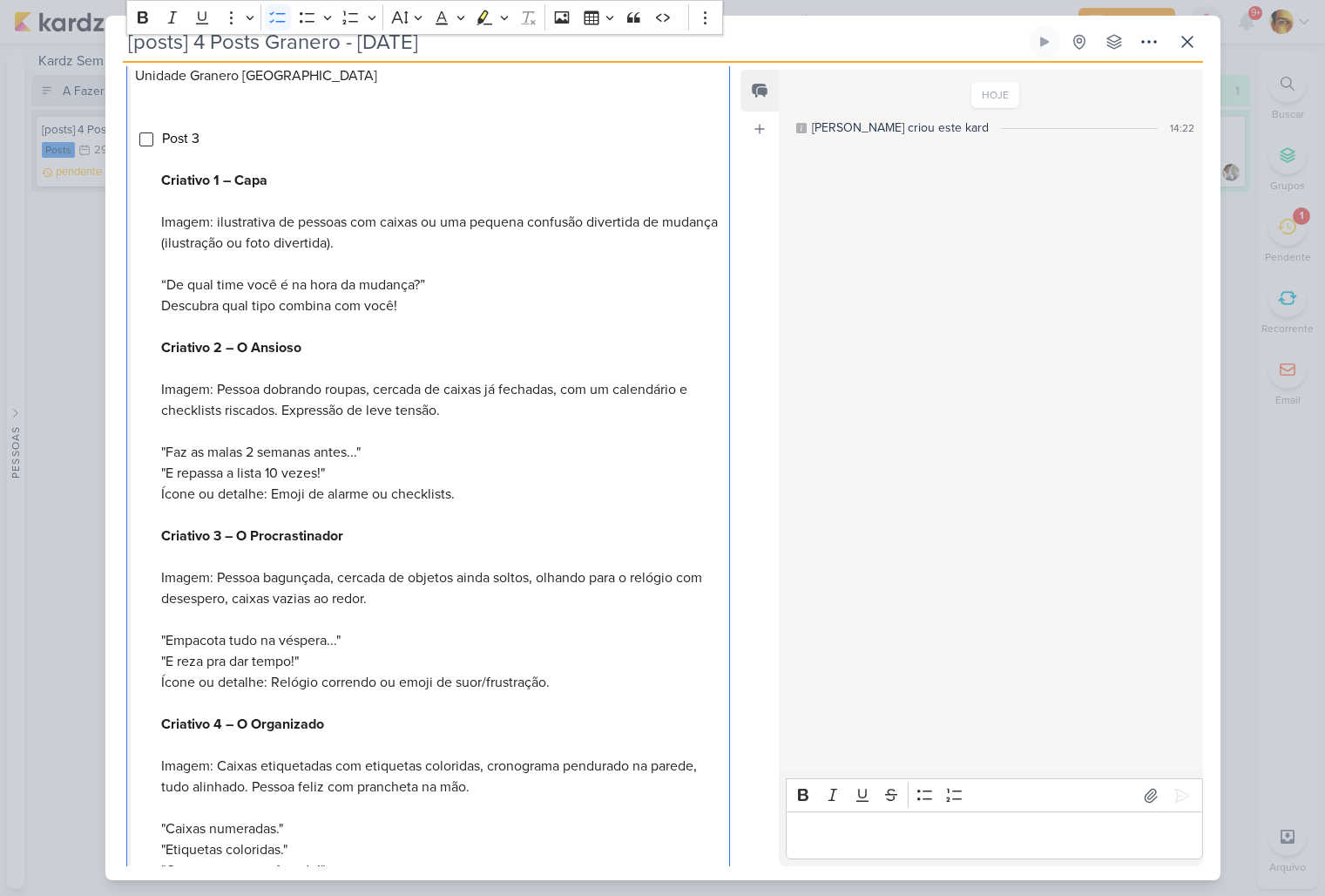
click at [272, 143] on li "Post 3 Criativo 1 – Capa Imagem: ilustrativa de pessoas com caixas ou uma peque…" at bounding box center [440, 724] width 559 height 1193
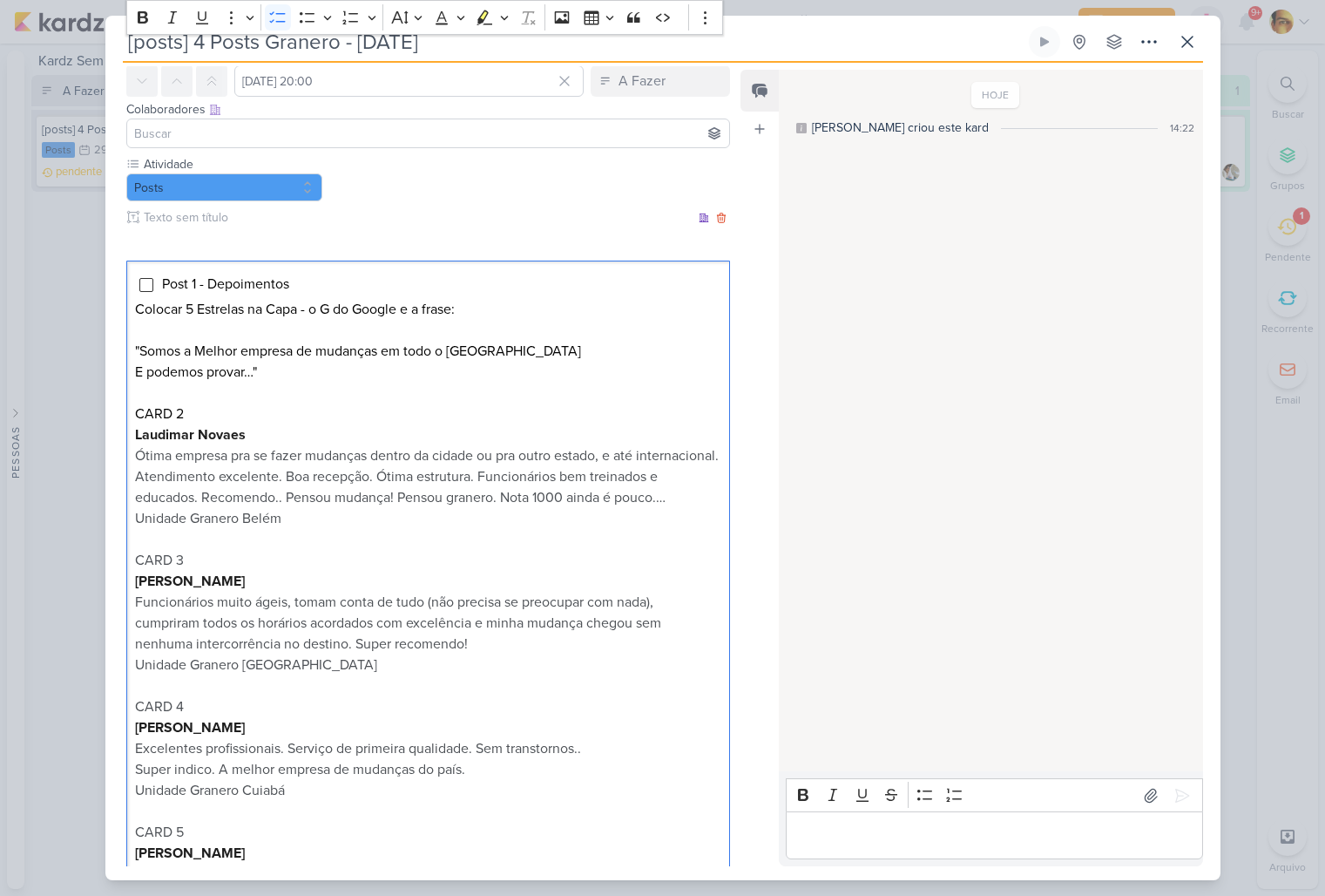
scroll to position [0, 0]
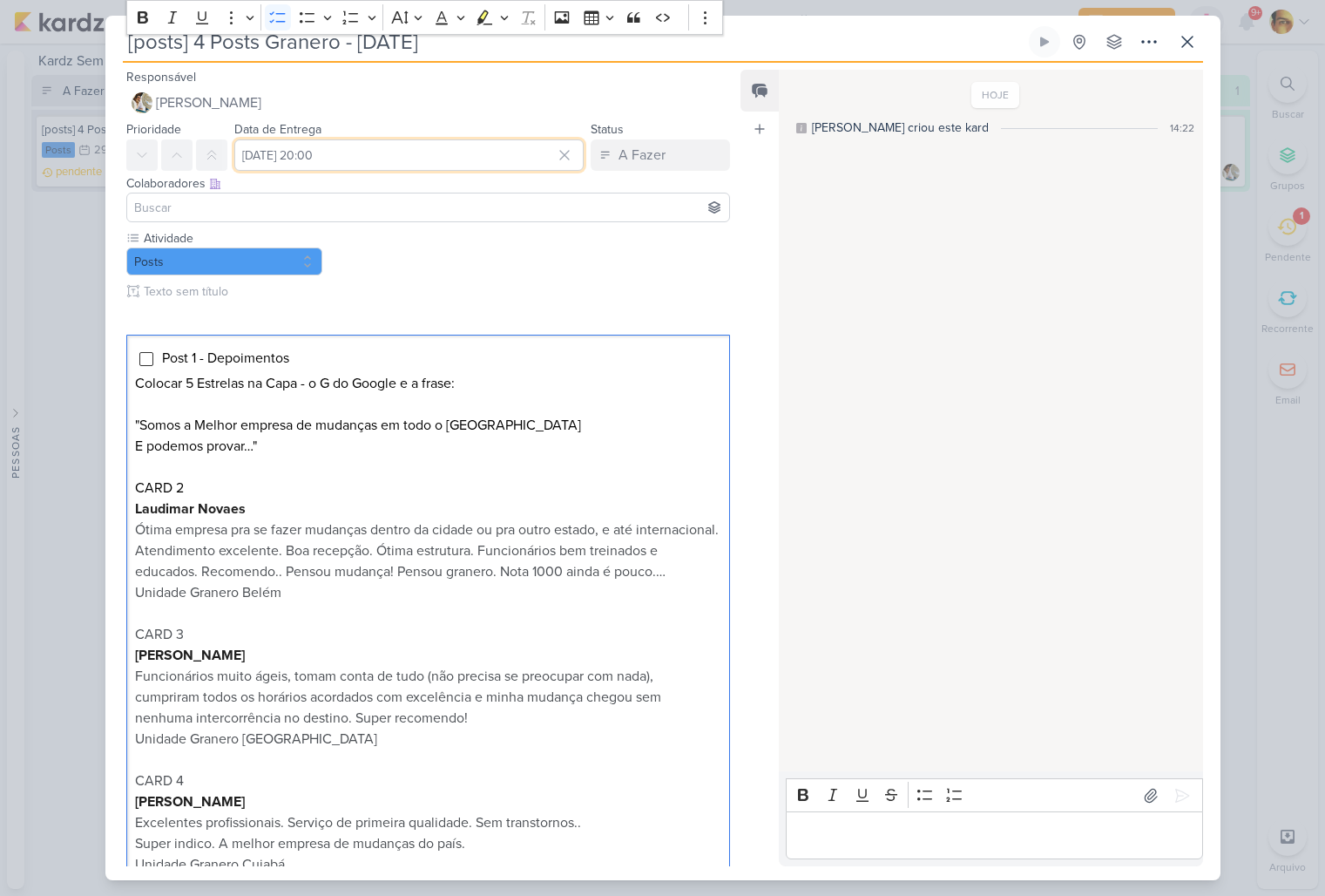
click at [284, 166] on input "29 de agosto de 2025 às 20:00" at bounding box center [409, 155] width 350 height 31
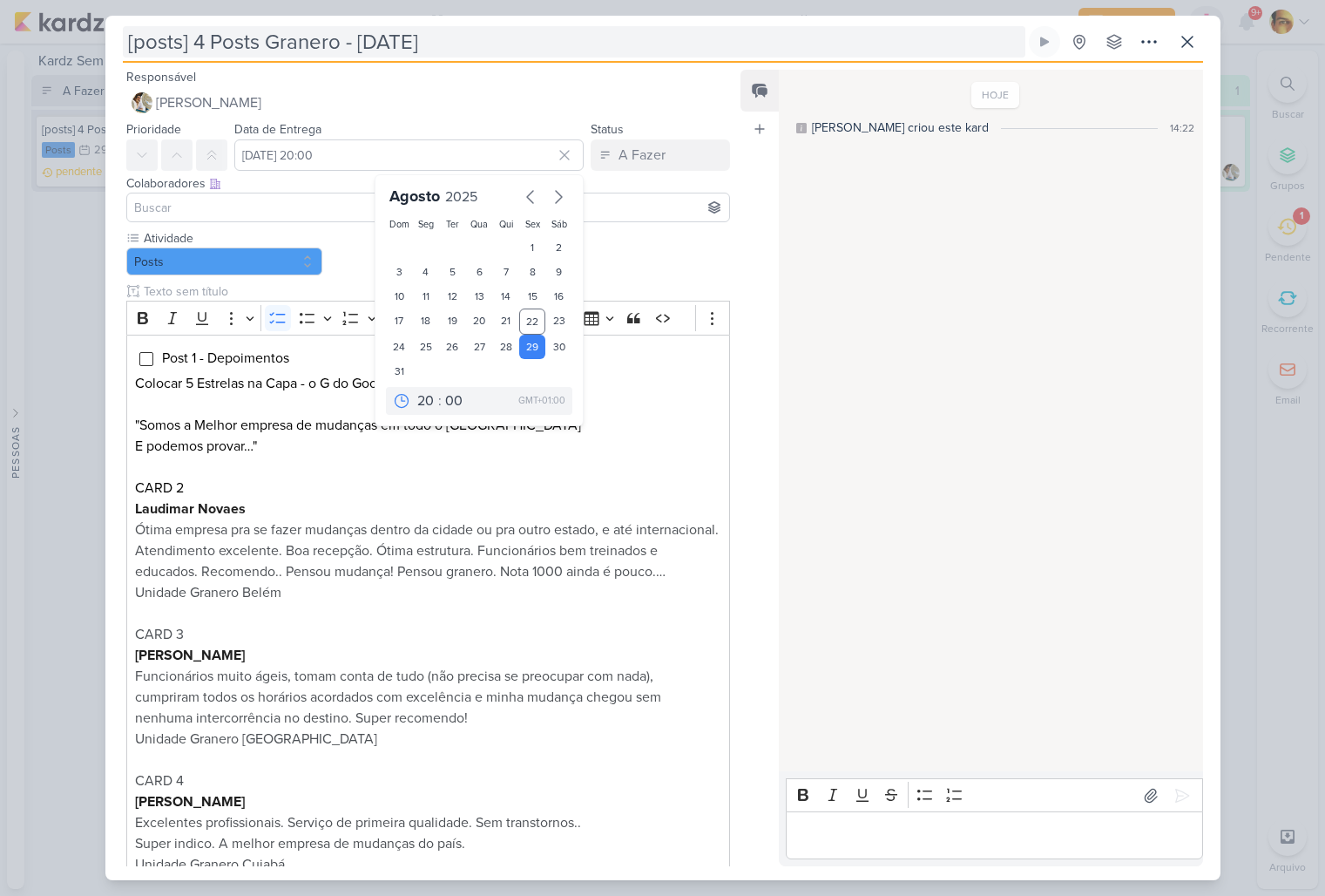
click at [210, 41] on input "[posts] 4 Posts Granero - Setembro 2025" at bounding box center [574, 42] width 902 height 31
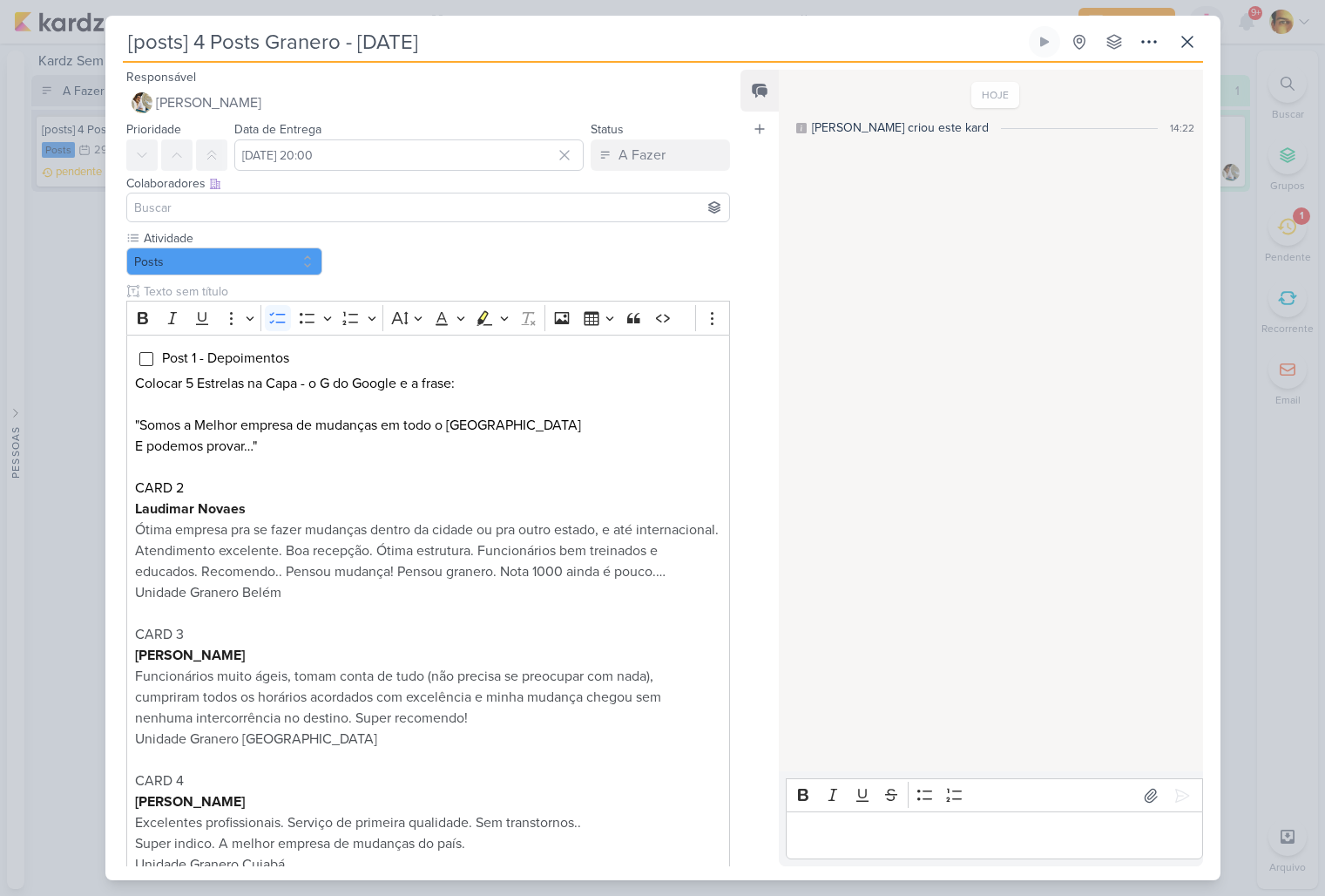
click at [194, 40] on input "[posts] 4 Posts Granero - Setembro 2025" at bounding box center [574, 42] width 902 height 31
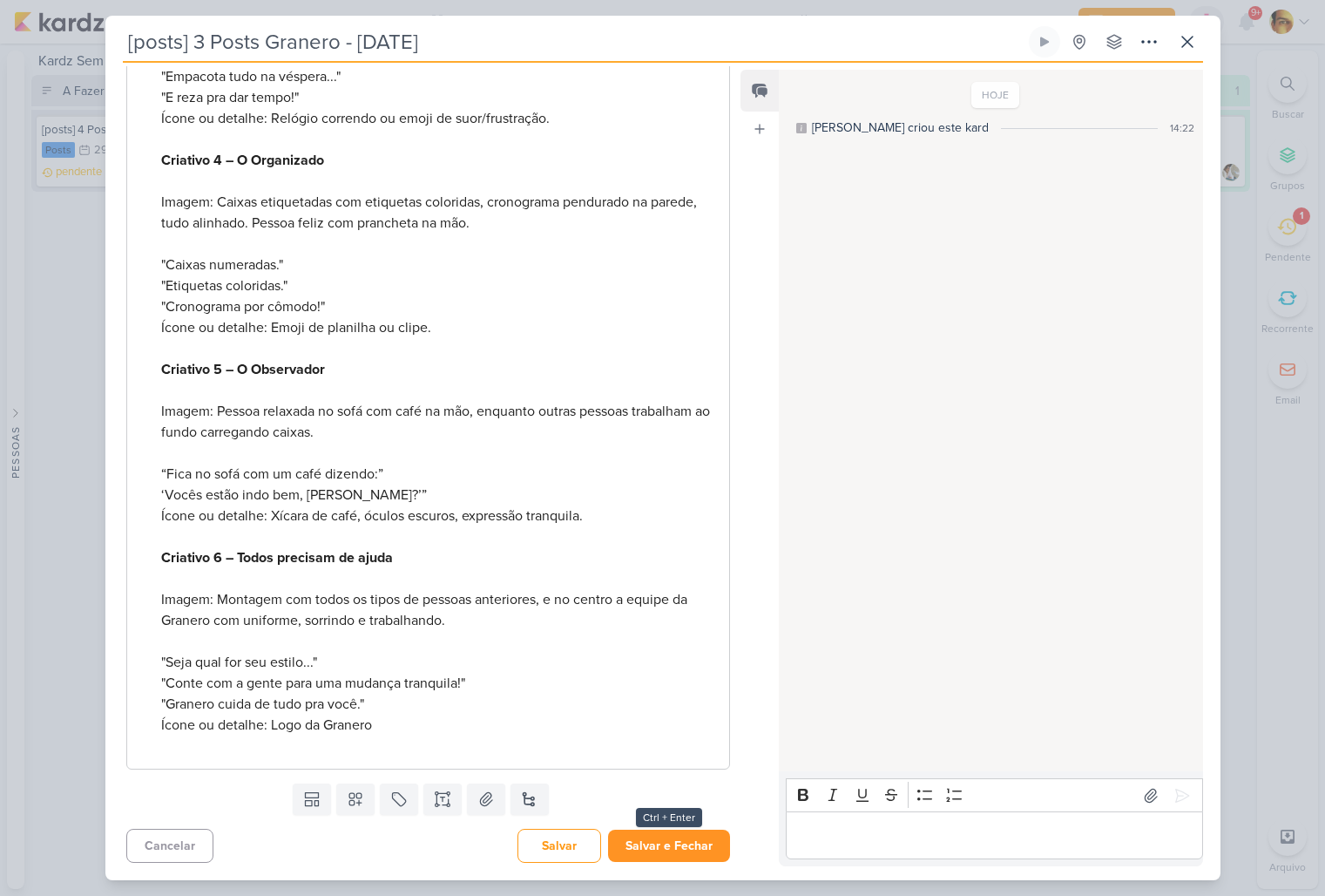
type input "[posts] 3 Posts Granero - Setembro 2025"
click at [616, 858] on button "Salvar e Fechar" at bounding box center [669, 845] width 122 height 32
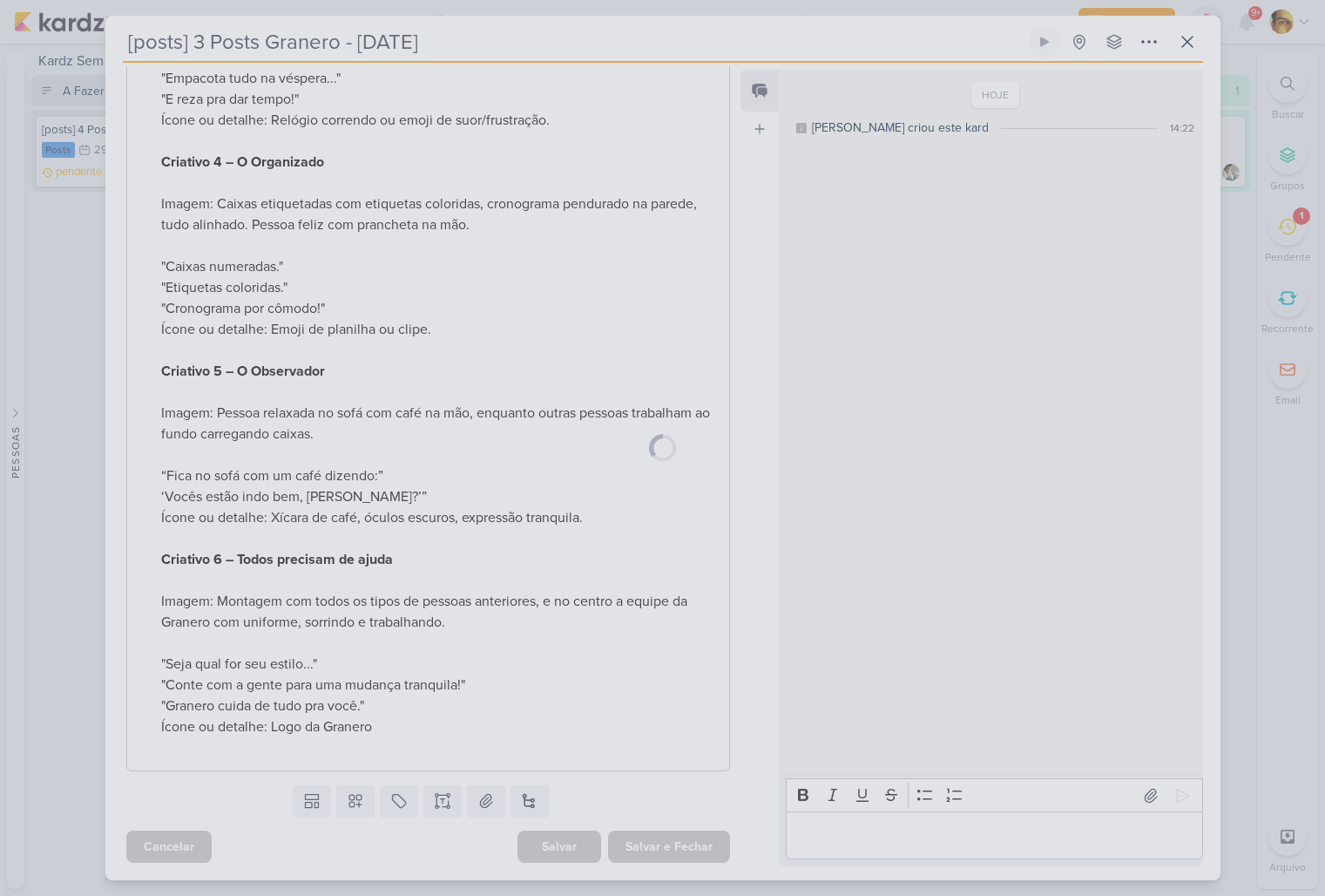
scroll to position [2819, 0]
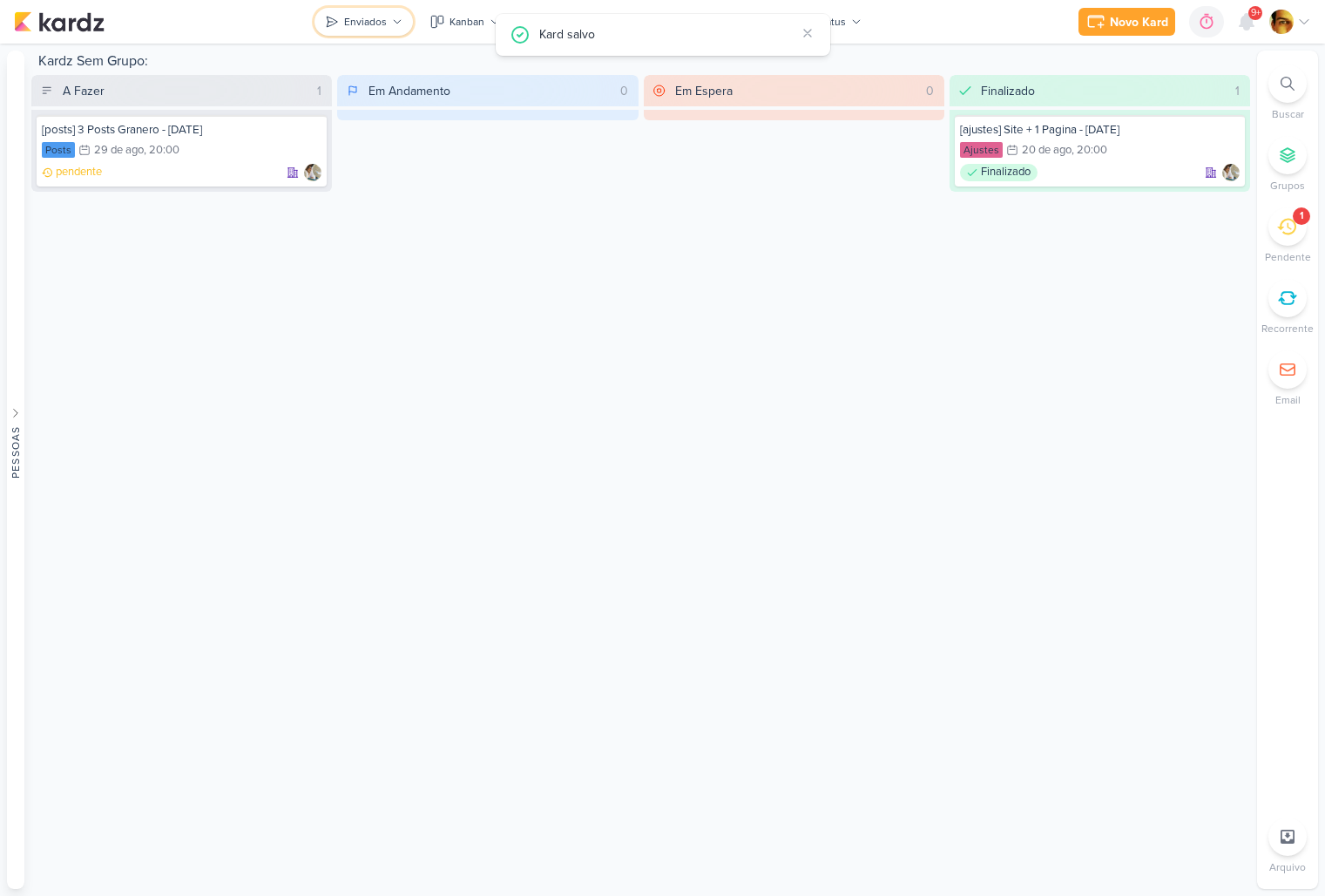
click at [361, 22] on div "Enviados" at bounding box center [365, 21] width 43 height 16
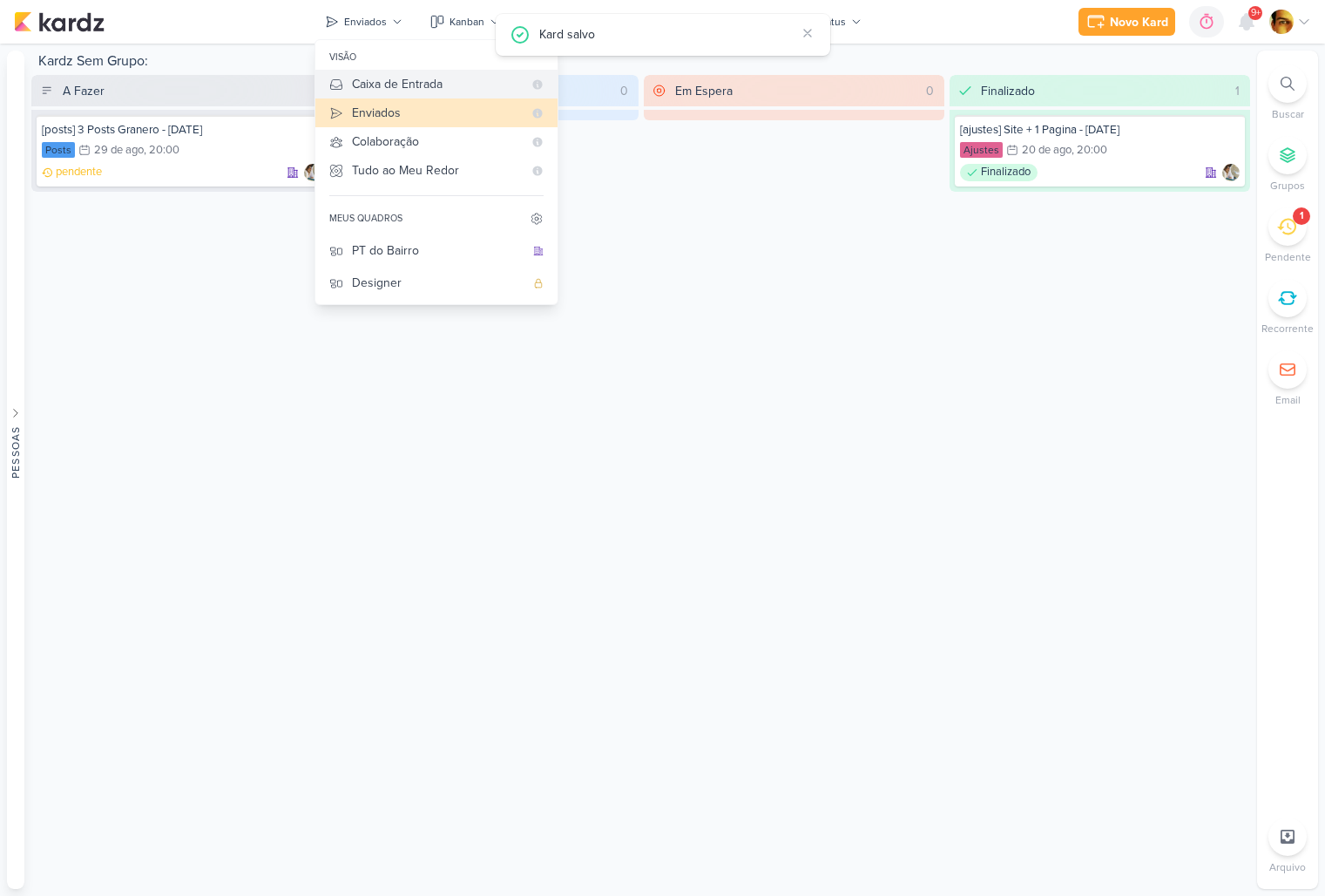
click at [372, 84] on div "Caixa de Entrada" at bounding box center [437, 84] width 171 height 18
